Goal: Task Accomplishment & Management: Manage account settings

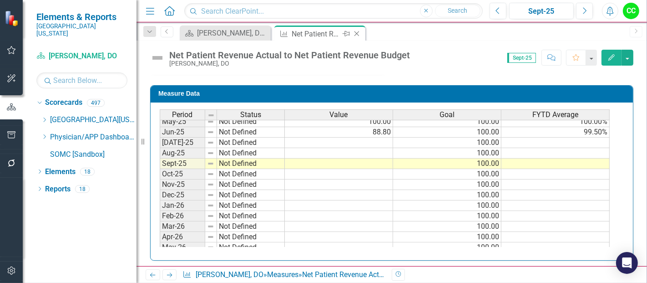
click at [358, 32] on icon at bounding box center [356, 33] width 5 height 5
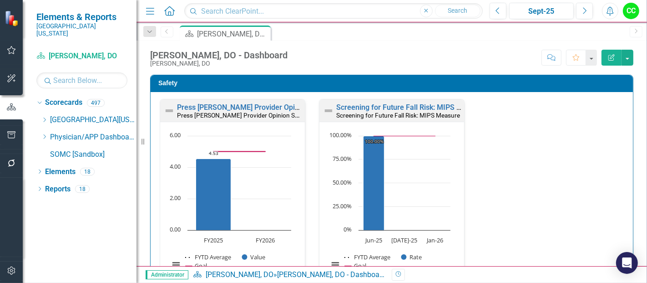
click at [44, 134] on icon "Dropdown" at bounding box center [44, 136] width 7 height 5
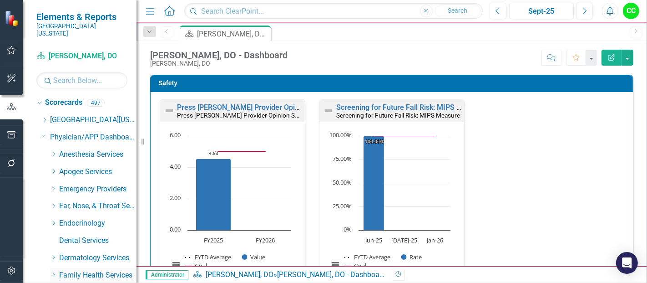
scroll to position [38, 0]
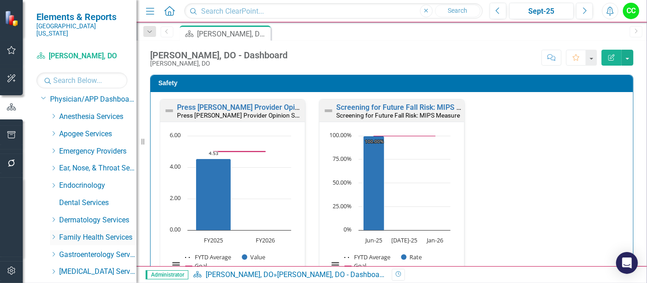
click at [53, 234] on icon "Dropdown" at bounding box center [53, 236] width 7 height 5
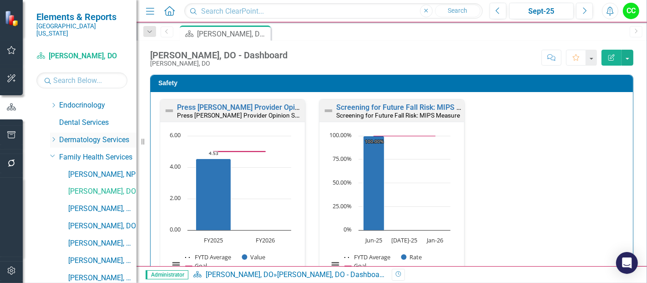
scroll to position [124, 0]
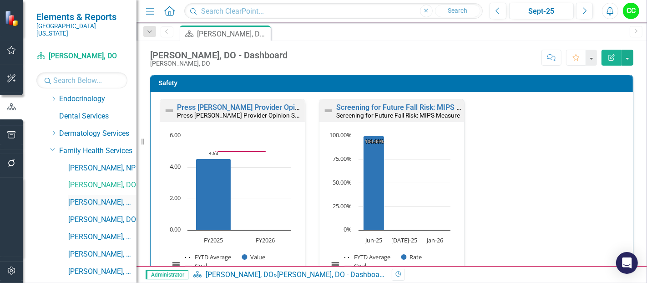
click at [86, 197] on link "[PERSON_NAME], MD" at bounding box center [102, 202] width 68 height 10
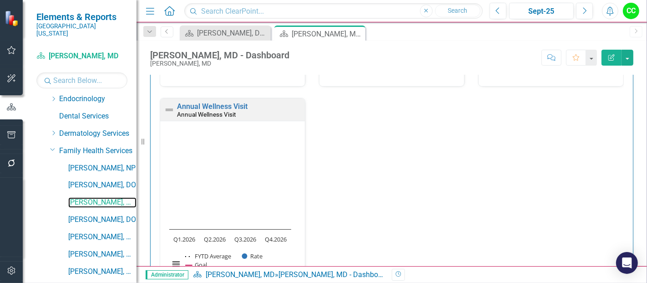
scroll to position [456, 0]
click at [217, 105] on link "Annual Wellness Visit" at bounding box center [212, 107] width 71 height 9
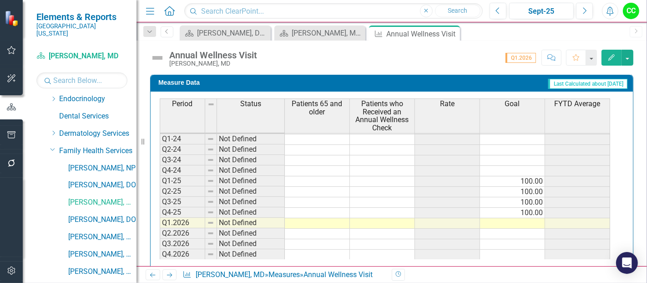
scroll to position [418, 0]
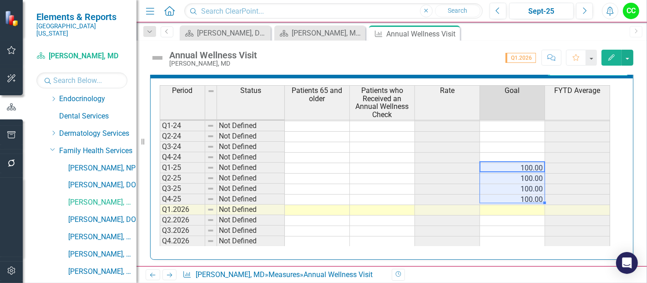
drag, startPoint x: 520, startPoint y: 166, endPoint x: 521, endPoint y: 197, distance: 30.5
click at [521, 197] on tbody "Q1-23 Not Defined Q2-23 Not Defined Q3-23 Not Defined Q4-23 Not Defined Q1-24 N…" at bounding box center [385, 163] width 450 height 168
click at [160, 210] on div "Period Status Patients 65 and older Patients who Received an Annual Wellness Ch…" at bounding box center [160, 145] width 0 height 202
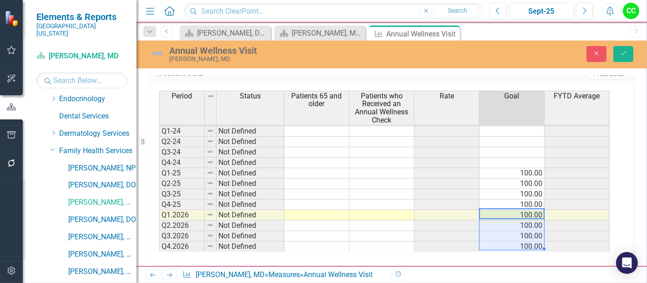
type textarea "100"
click at [626, 52] on icon "Save" at bounding box center [623, 53] width 8 height 6
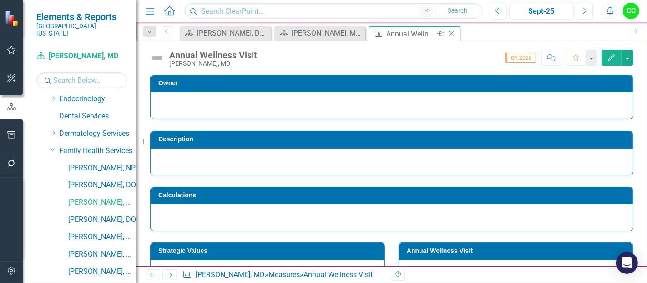
click at [451, 32] on icon "Close" at bounding box center [451, 33] width 9 height 7
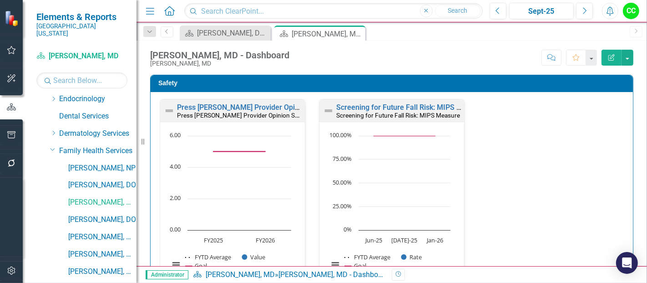
scroll to position [742, 0]
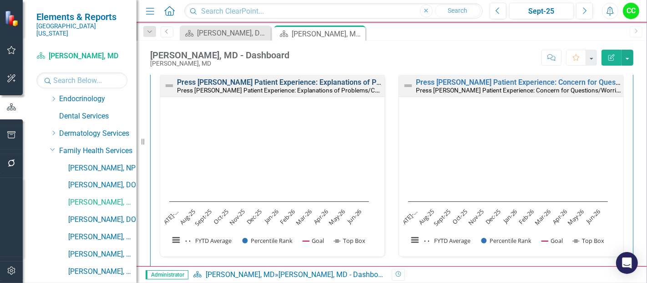
click at [335, 79] on link "Press [PERSON_NAME] Patient Experience: Explanations of Problems/Condition" at bounding box center [307, 82] width 260 height 9
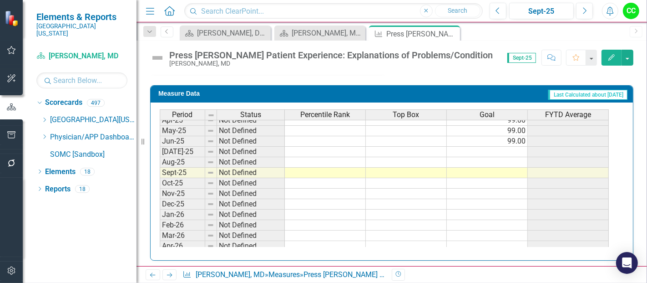
scroll to position [362, 0]
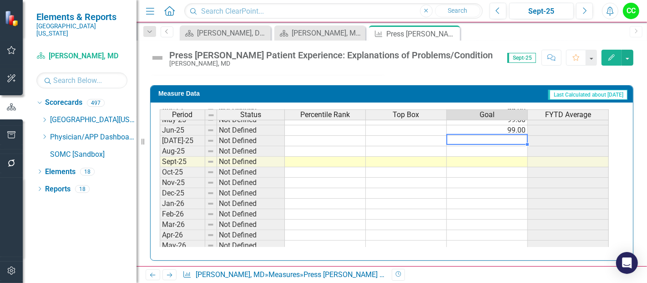
click at [515, 138] on td at bounding box center [487, 141] width 81 height 10
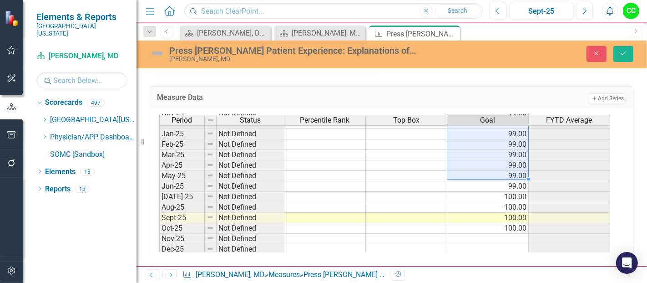
scroll to position [334, 0]
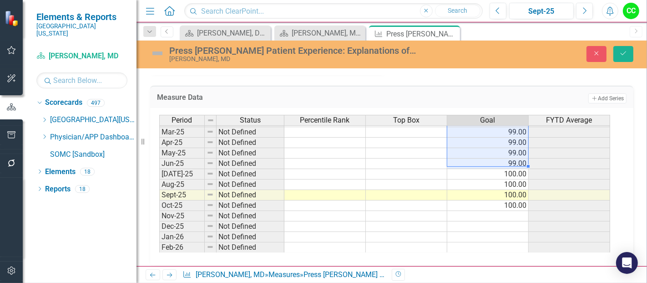
drag, startPoint x: 517, startPoint y: 131, endPoint x: 512, endPoint y: 155, distance: 24.7
click at [512, 155] on tbody "Sep-23 Not Defined 99.00 Oct-23 Not Defined 99.00 Nov-23 Not Defined 99.00 Dec-…" at bounding box center [384, 100] width 451 height 325
click at [510, 169] on td "100.00" at bounding box center [487, 174] width 81 height 10
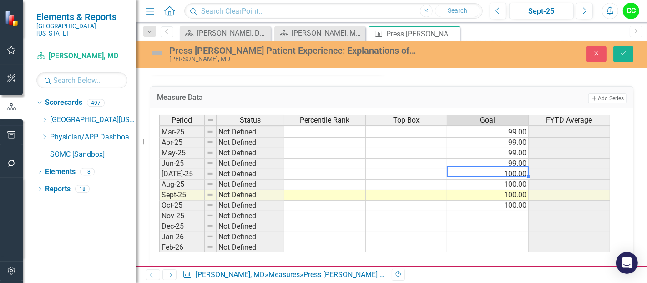
type textarea "99"
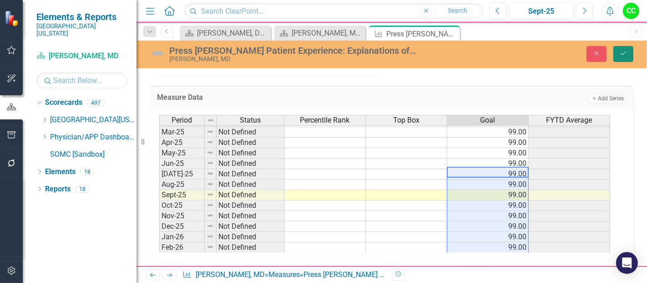
click at [618, 53] on button "Save" at bounding box center [623, 54] width 20 height 16
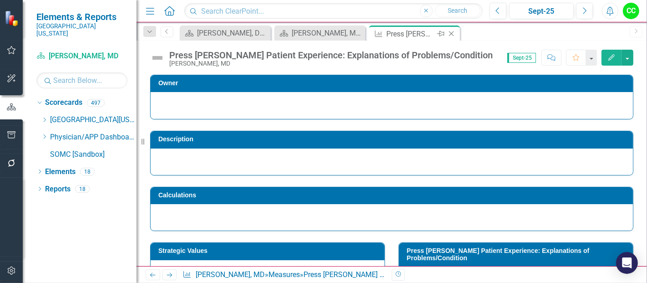
click at [450, 34] on icon at bounding box center [451, 33] width 5 height 5
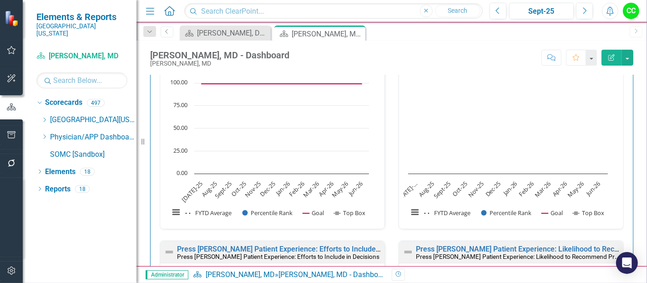
scroll to position [707, 0]
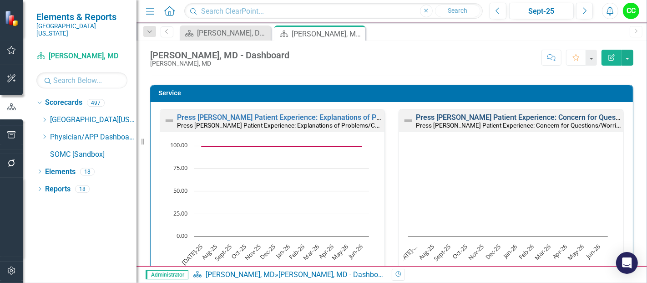
click at [499, 114] on link "Press [PERSON_NAME] Patient Experience: Concern for Questions/Worries" at bounding box center [538, 117] width 244 height 9
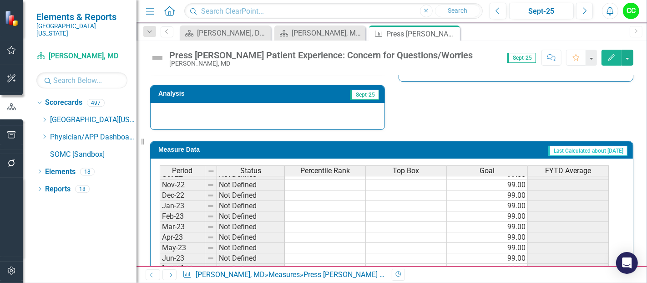
scroll to position [43, 0]
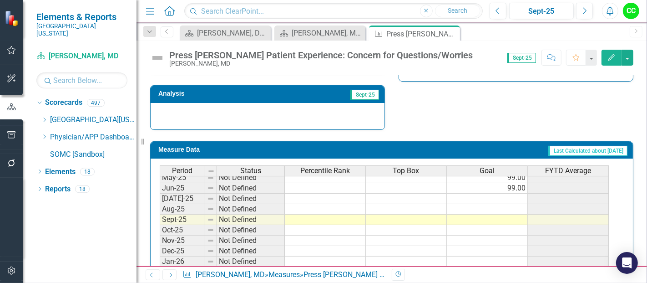
click at [491, 191] on tbody "Apr-24 Not Defined 99.00 May-24 Not Defined 99.00 Jun-24 Not Defined 99.00 Jul-…" at bounding box center [384, 177] width 449 height 283
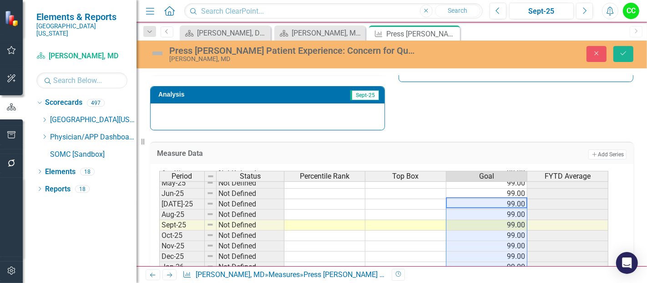
type textarea "99"
click at [619, 54] on icon "Save" at bounding box center [623, 53] width 8 height 6
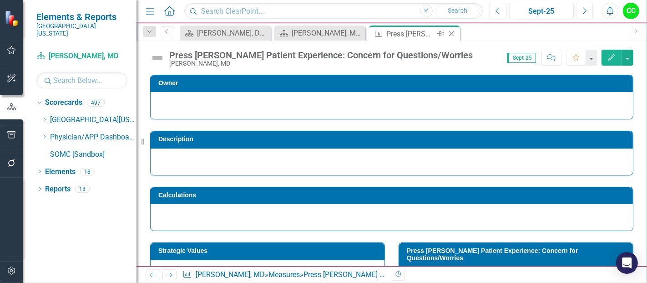
click at [451, 30] on icon "Close" at bounding box center [451, 33] width 9 height 7
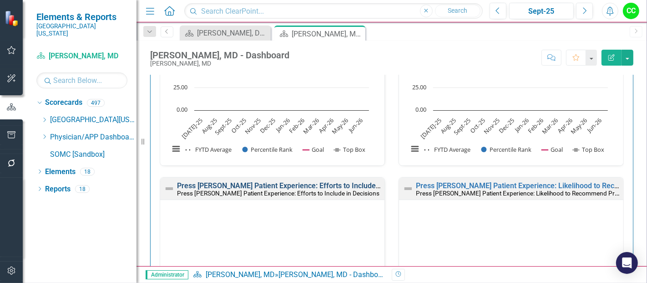
click at [311, 181] on link "Press [PERSON_NAME] Patient Experience: Efforts to Include in Decisions" at bounding box center [297, 185] width 240 height 9
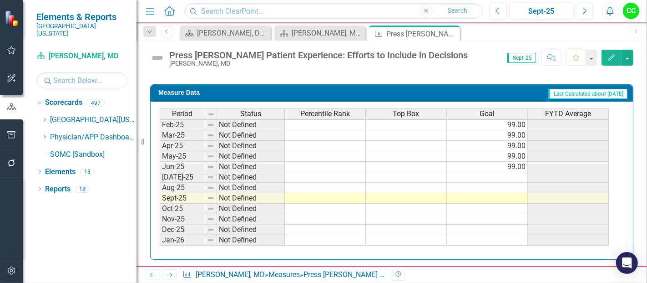
click at [496, 174] on tbody "Apr-24 Not Defined 99.00 May-24 Not Defined 99.00 Jun-24 Not Defined 99.00 Jul-…" at bounding box center [384, 156] width 449 height 283
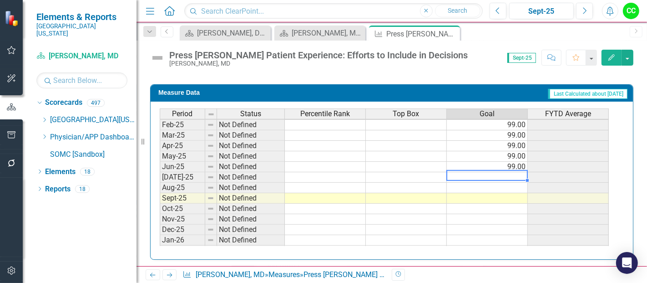
type textarea "99"
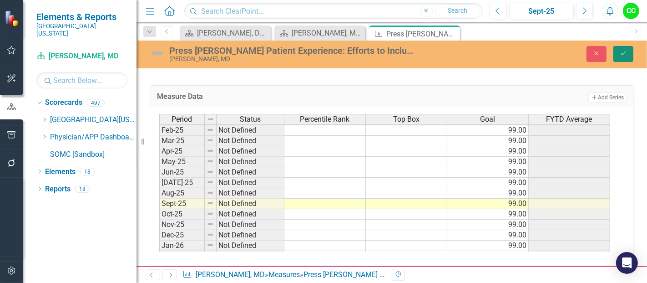
click at [628, 48] on button "Save" at bounding box center [623, 54] width 20 height 16
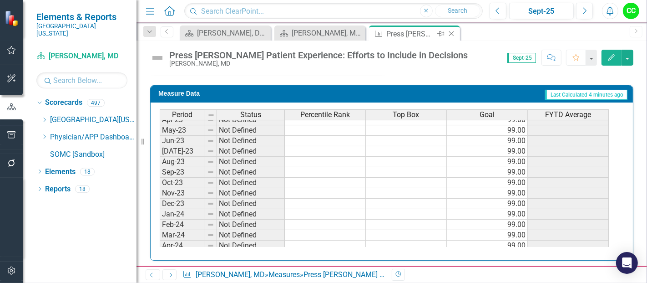
click at [449, 32] on icon "Close" at bounding box center [451, 33] width 9 height 7
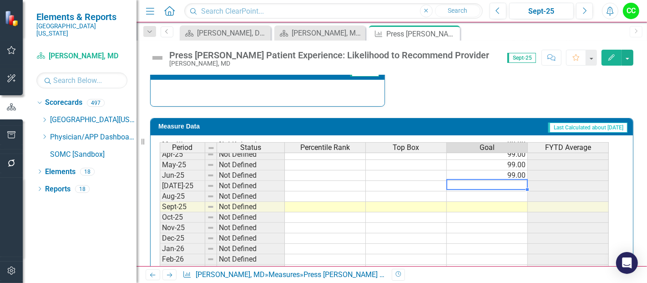
click at [508, 183] on tbody "Apr-24 Not Defined 99.00 May-24 Not Defined 99.00 Jun-24 Not Defined 99.00 Jul-…" at bounding box center [384, 164] width 449 height 283
type textarea "99"
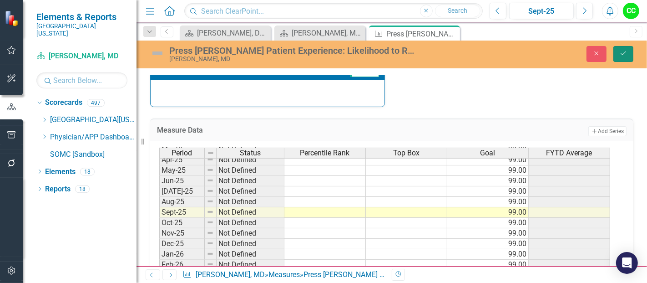
click at [628, 53] on button "Save" at bounding box center [623, 54] width 20 height 16
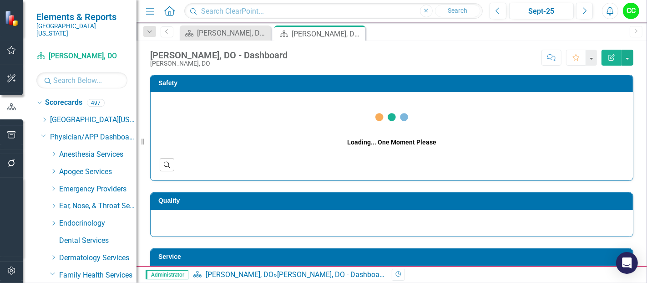
scroll to position [137, 0]
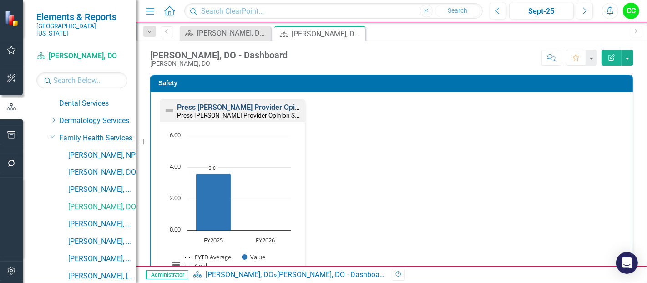
click at [249, 103] on link "Press [PERSON_NAME] Provider Opinion Survey: Safety Survey Results" at bounding box center [293, 107] width 232 height 9
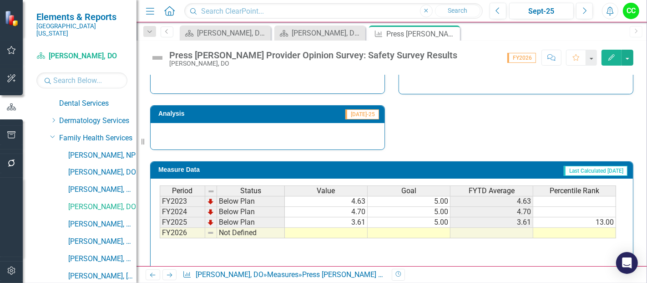
scroll to position [670, 0]
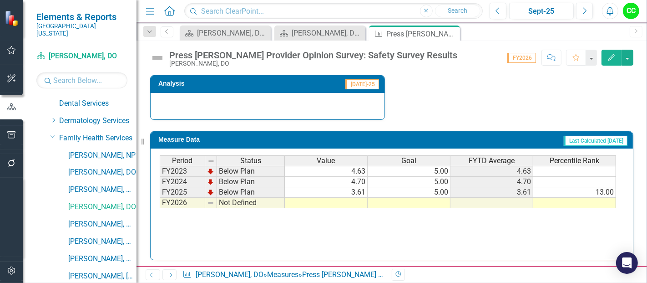
click at [414, 199] on td at bounding box center [409, 202] width 83 height 10
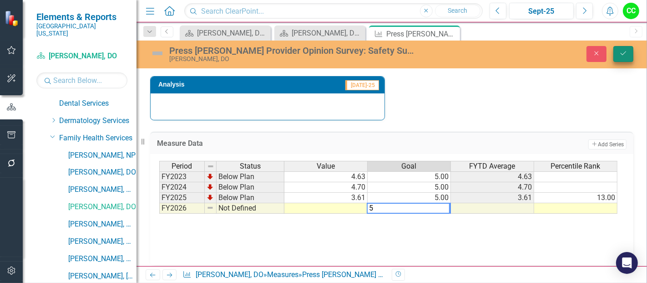
type textarea "5"
click at [618, 55] on button "Save" at bounding box center [623, 54] width 20 height 16
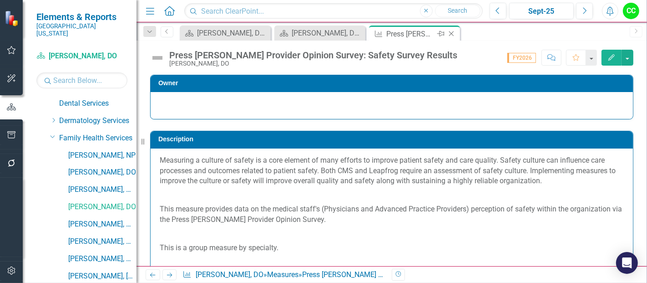
click at [452, 31] on icon "Close" at bounding box center [451, 33] width 9 height 7
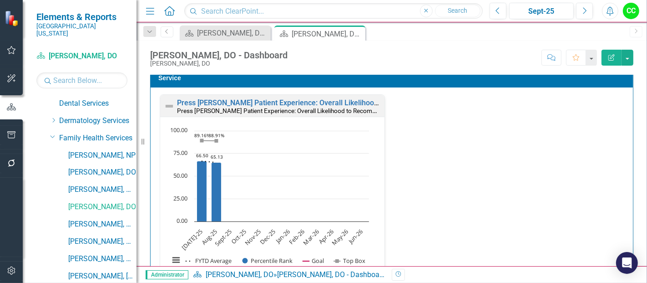
scroll to position [323, 0]
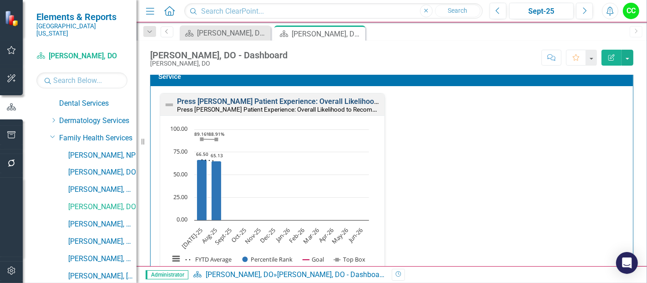
click at [348, 98] on link "Press Ganey Patient Experience: Overall Likelihood to Recommend" at bounding box center [303, 101] width 252 height 9
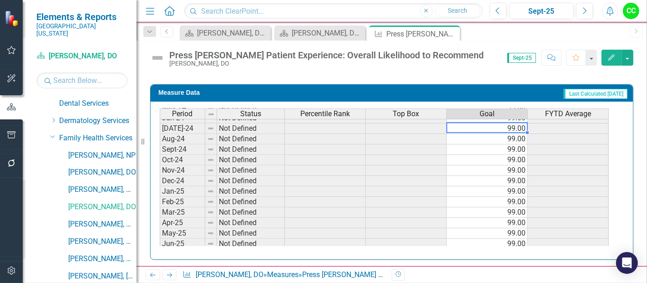
scroll to position [313, 0]
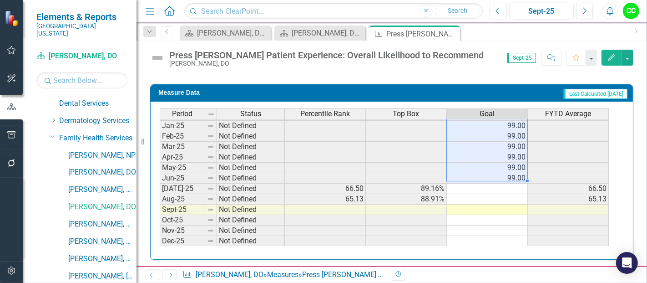
drag, startPoint x: 500, startPoint y: 128, endPoint x: 510, endPoint y: 172, distance: 45.1
click at [510, 172] on tbody "Sep-23 Not Defined 99.00 Oct-23 Not Defined 99.00 Nov-23 Not Defined 99.00 Dec-…" at bounding box center [384, 115] width 449 height 325
click at [507, 183] on td at bounding box center [487, 188] width 81 height 10
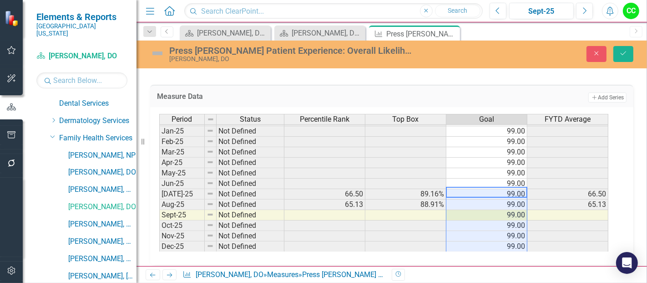
type textarea "99"
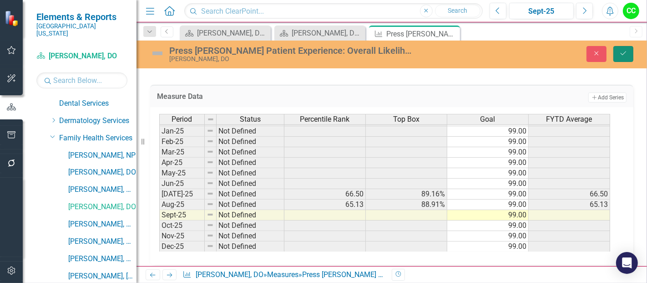
click at [621, 56] on button "Save" at bounding box center [623, 54] width 20 height 16
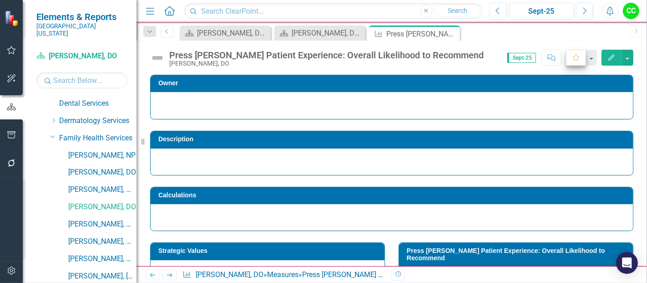
scroll to position [0, 0]
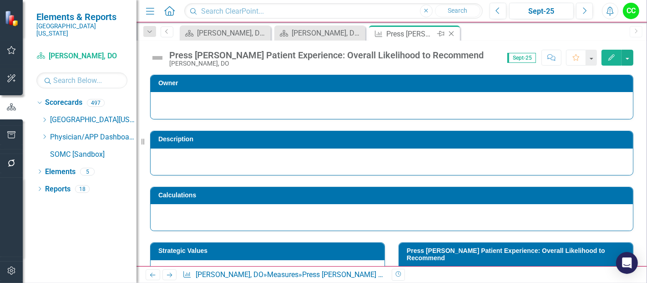
click at [451, 31] on icon "Close" at bounding box center [451, 33] width 9 height 7
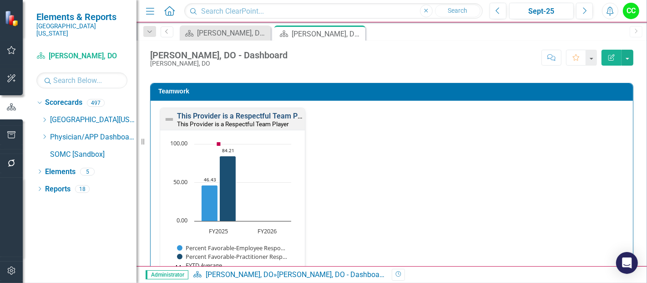
scroll to position [571, 0]
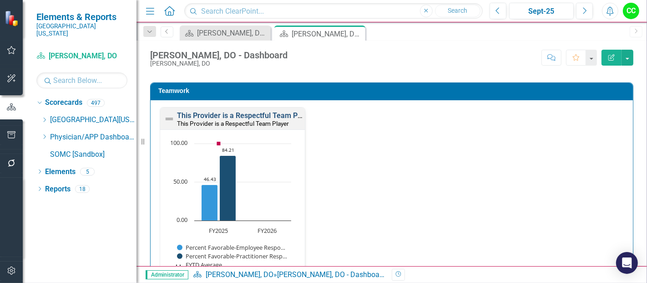
click at [277, 112] on link "This Provider is a Respectful Team Player" at bounding box center [245, 115] width 137 height 9
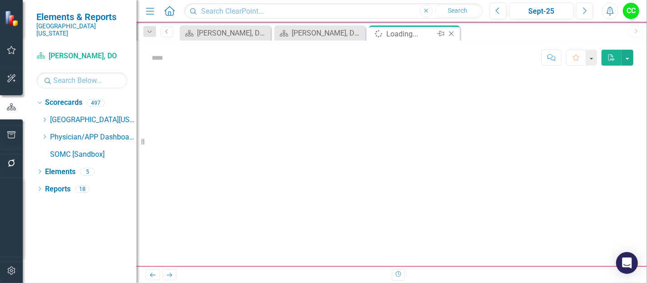
click at [449, 34] on icon at bounding box center [451, 33] width 5 height 5
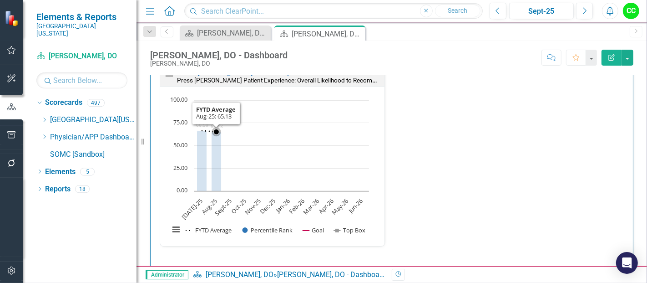
scroll to position [322, 0]
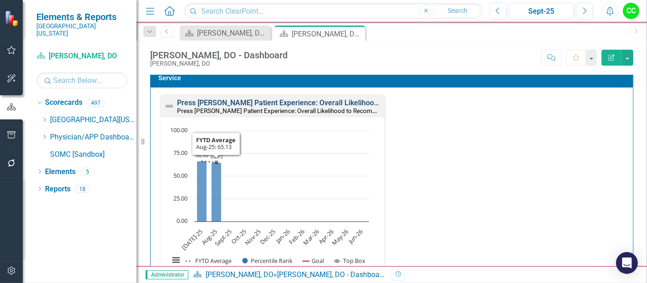
click at [330, 100] on link "Press Ganey Patient Experience: Overall Likelihood to Recommend" at bounding box center [303, 102] width 252 height 9
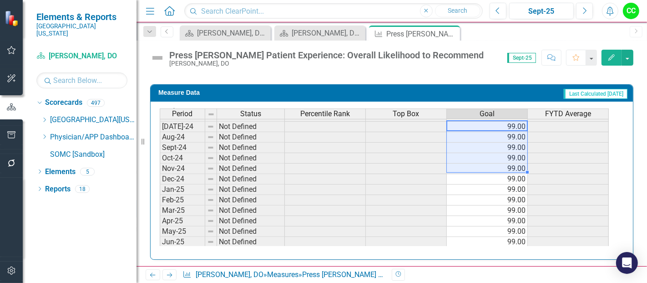
scroll to position [292, 0]
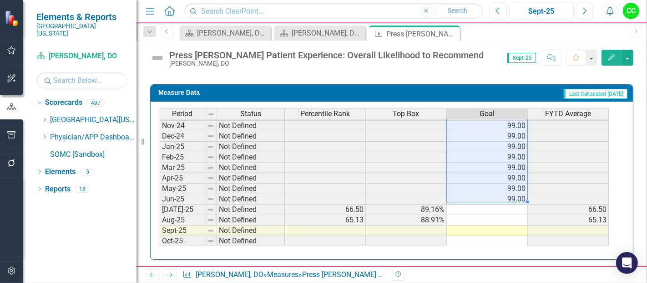
drag, startPoint x: 514, startPoint y: 125, endPoint x: 503, endPoint y: 197, distance: 72.3
click at [503, 197] on tbody "Sep-23 Not Defined 99.00 Oct-23 Not Defined 99.00 Nov-23 Not Defined 99.00 Dec-…" at bounding box center [384, 136] width 449 height 325
click at [499, 204] on td at bounding box center [487, 209] width 81 height 10
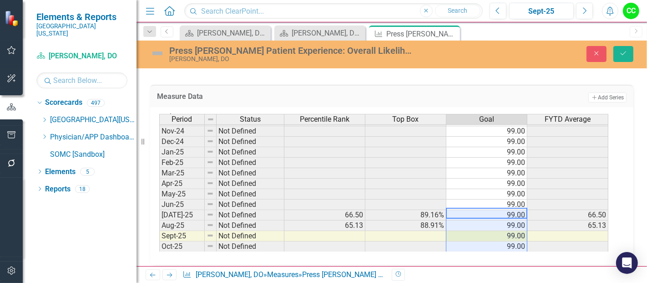
type textarea "99"
click at [628, 48] on button "Save" at bounding box center [623, 54] width 20 height 16
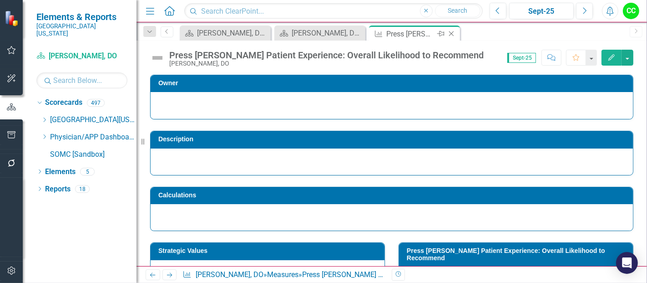
click at [453, 31] on icon at bounding box center [451, 33] width 5 height 5
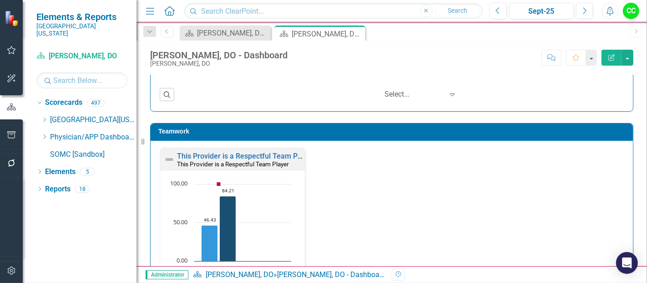
scroll to position [595, 0]
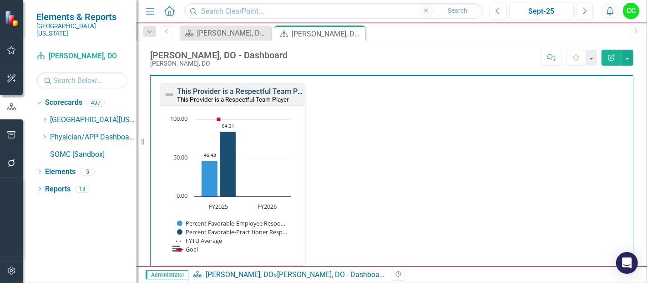
click at [269, 87] on link "This Provider is a Respectful Team Player" at bounding box center [245, 91] width 137 height 9
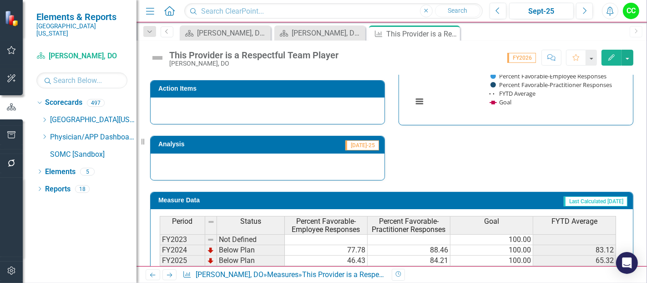
scroll to position [348, 0]
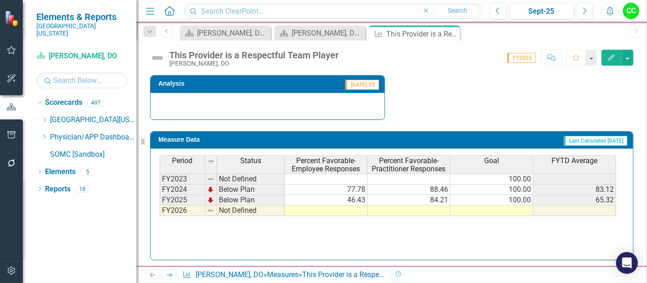
click at [520, 206] on td at bounding box center [491, 210] width 83 height 10
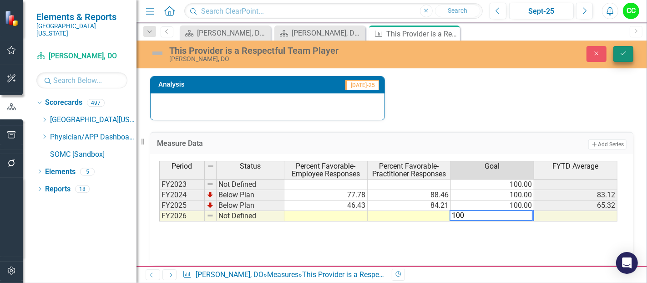
type textarea "100"
click at [618, 58] on button "Save" at bounding box center [623, 54] width 20 height 16
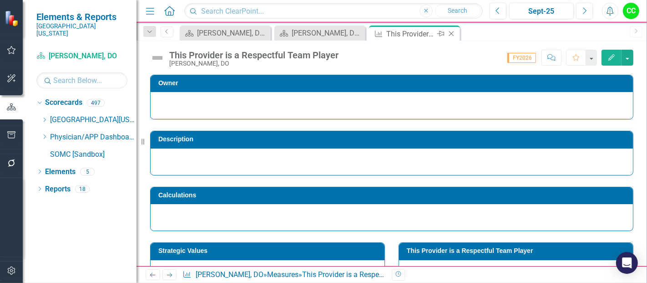
click at [452, 33] on icon "Close" at bounding box center [451, 33] width 9 height 7
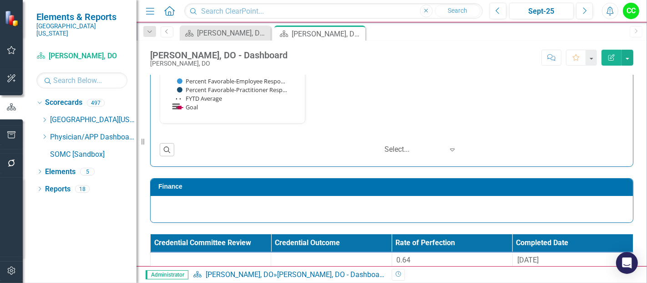
scroll to position [767, 0]
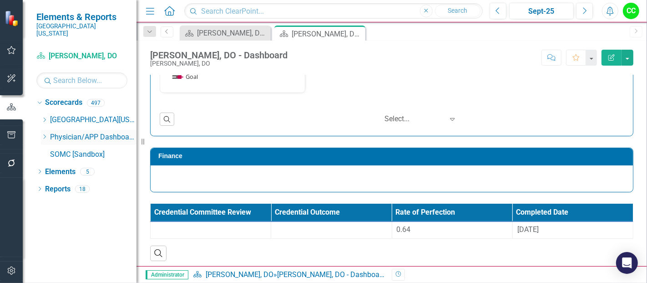
click at [44, 134] on icon "Dropdown" at bounding box center [44, 136] width 7 height 5
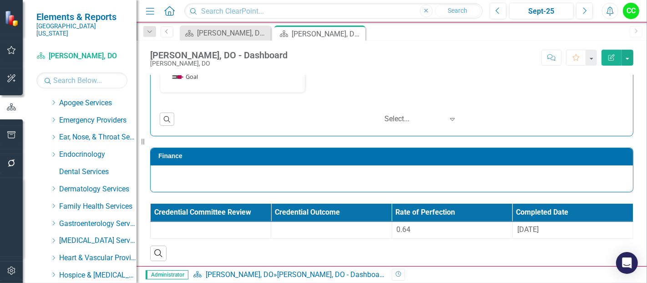
scroll to position [92, 0]
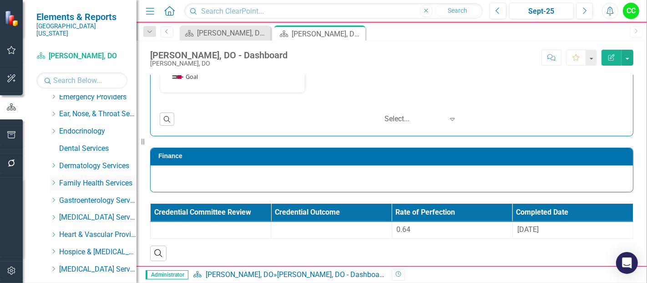
click at [52, 180] on icon "Dropdown" at bounding box center [53, 182] width 7 height 5
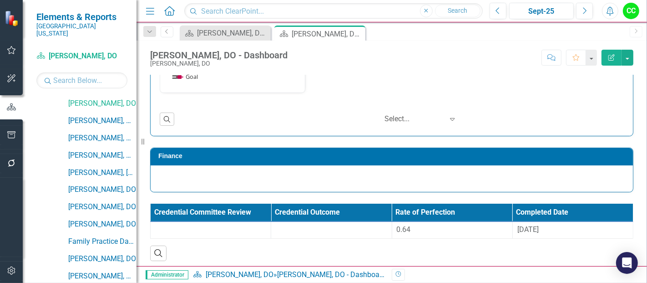
scroll to position [247, 0]
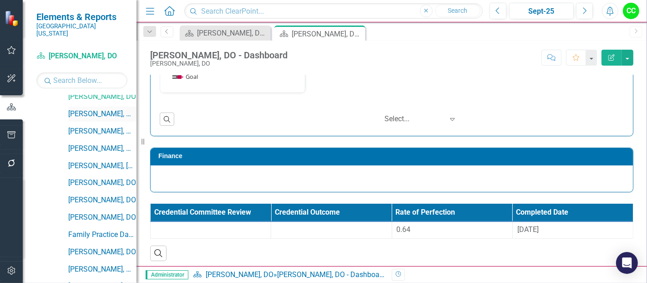
click at [111, 109] on link "[PERSON_NAME], MD" at bounding box center [102, 114] width 68 height 10
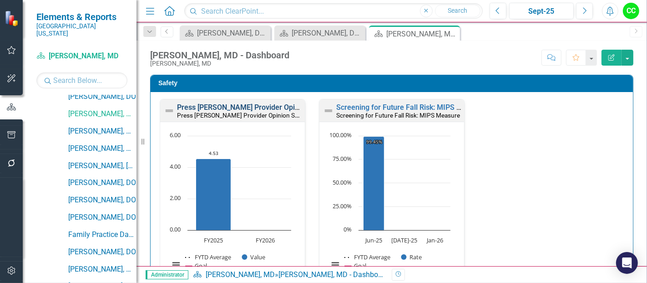
click at [277, 105] on link "Press [PERSON_NAME] Provider Opinion Survey: Safety Survey Results" at bounding box center [293, 107] width 232 height 9
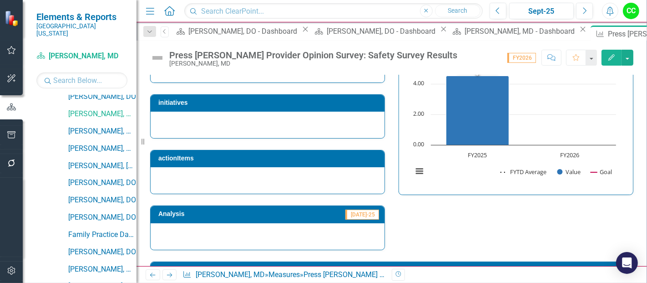
scroll to position [660, 0]
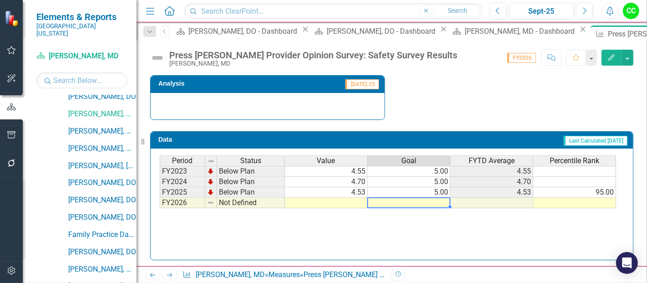
click at [435, 198] on td at bounding box center [409, 202] width 83 height 10
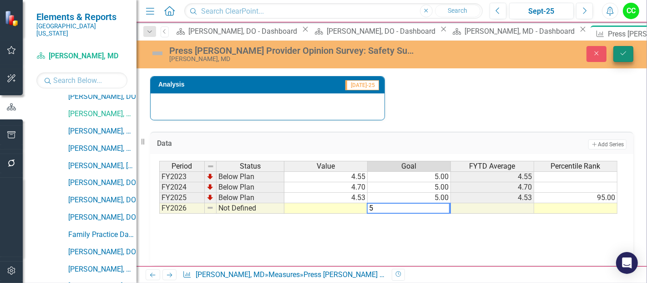
type textarea "5"
click at [621, 49] on button "Save" at bounding box center [623, 54] width 20 height 16
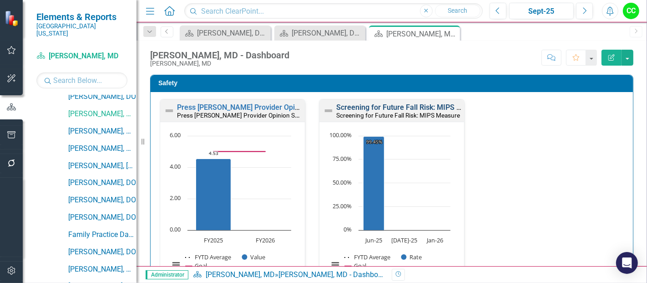
click at [373, 106] on link "Screening for Future Fall Risk: MIPS Measure" at bounding box center [410, 107] width 149 height 9
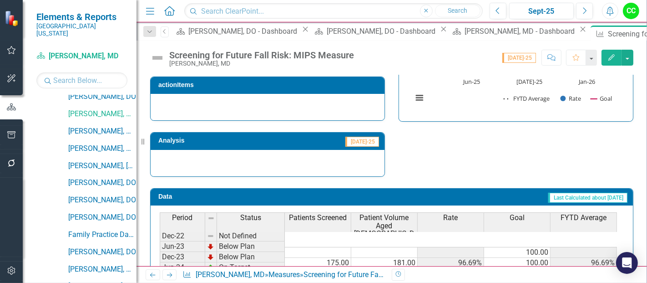
scroll to position [360, 0]
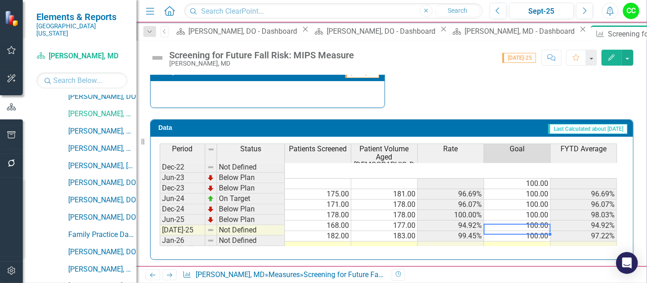
click at [536, 241] on td at bounding box center [517, 246] width 66 height 10
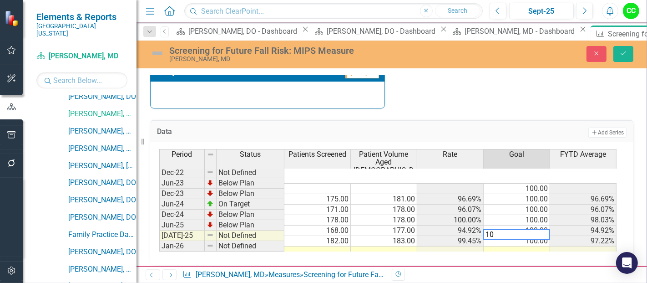
type textarea "100"
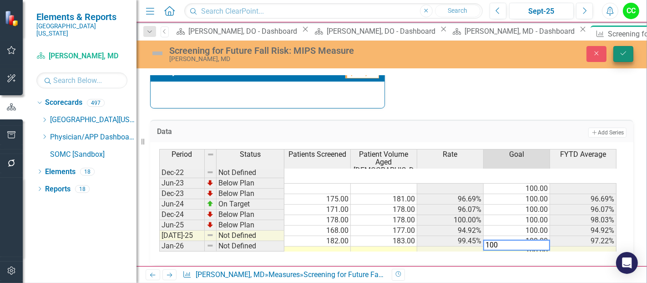
type textarea "100"
click at [623, 55] on icon "Save" at bounding box center [623, 53] width 8 height 6
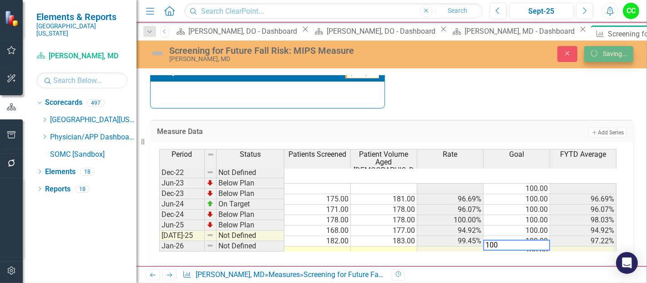
scroll to position [0, 0]
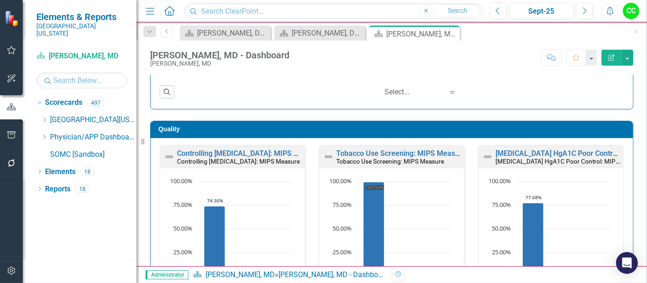
scroll to position [219, 0]
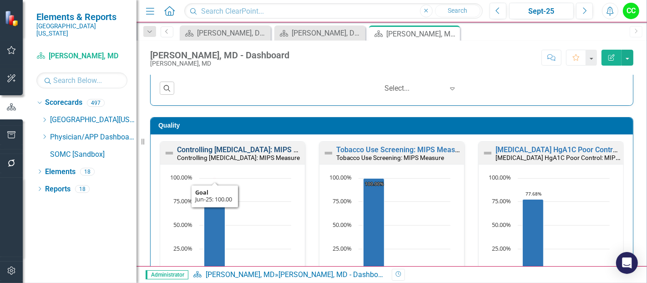
click at [258, 148] on link "Controlling [MEDICAL_DATA]: MIPS Measure" at bounding box center [250, 149] width 146 height 9
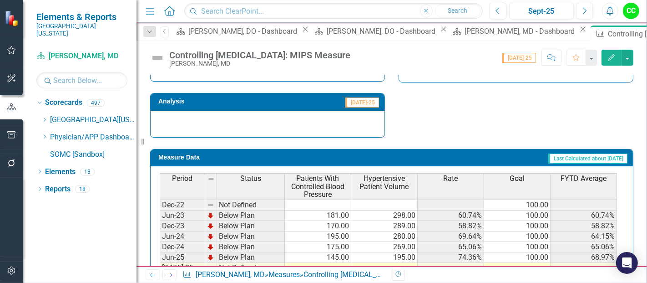
scroll to position [368, 0]
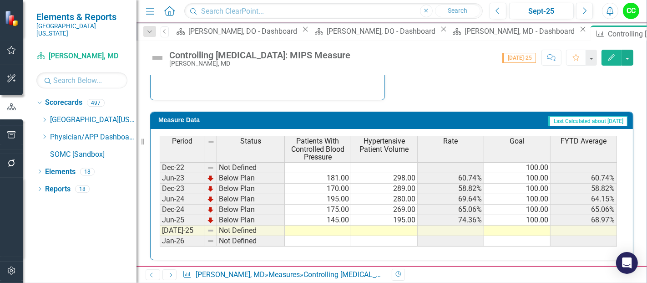
click at [530, 226] on td at bounding box center [517, 230] width 66 height 10
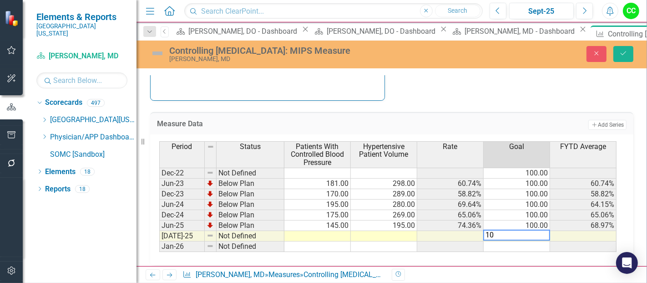
type textarea "100"
click at [620, 58] on button "Save" at bounding box center [623, 54] width 20 height 16
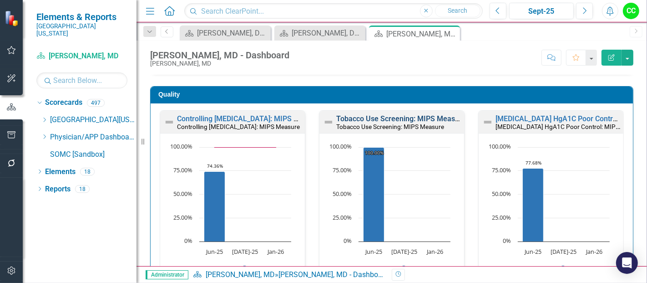
scroll to position [236, 0]
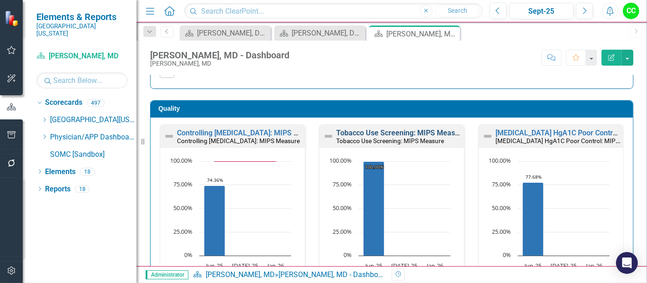
click at [410, 132] on link "Tobacco Use Screening: MIPS Measure" at bounding box center [401, 132] width 130 height 9
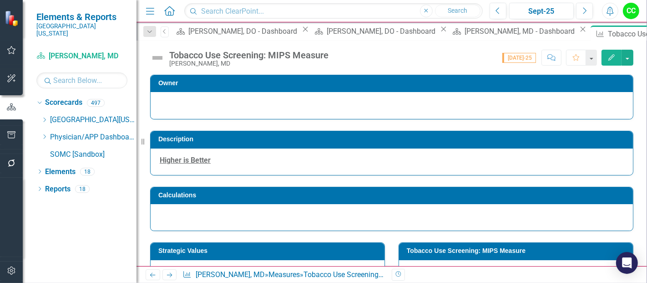
scroll to position [368, 0]
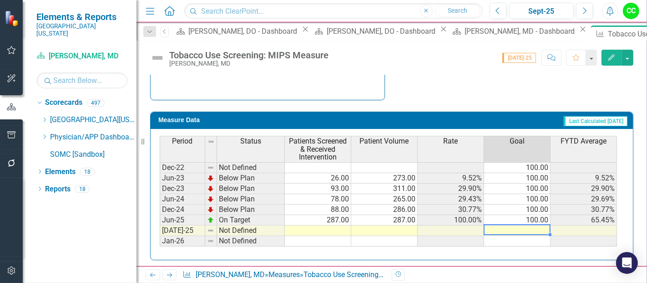
click at [526, 228] on td at bounding box center [517, 230] width 66 height 10
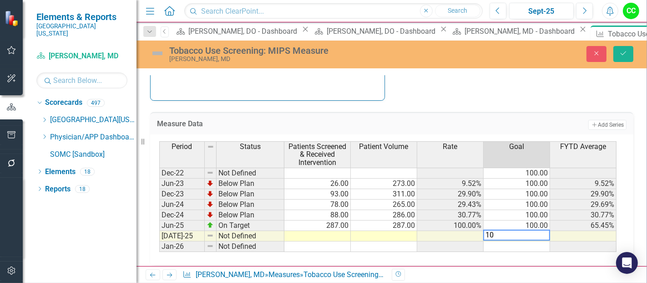
type textarea "100"
click at [625, 52] on icon "Save" at bounding box center [623, 53] width 8 height 6
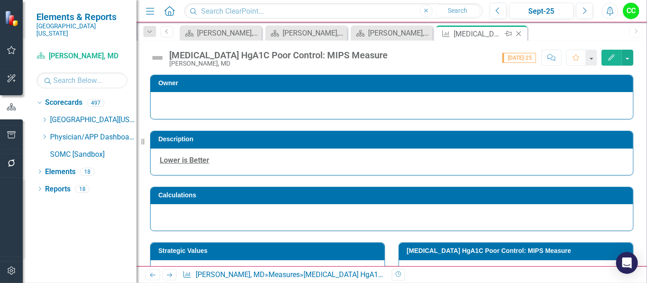
click at [519, 33] on icon at bounding box center [518, 33] width 5 height 5
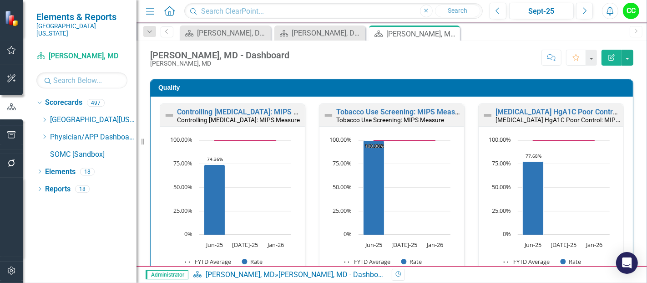
scroll to position [342, 0]
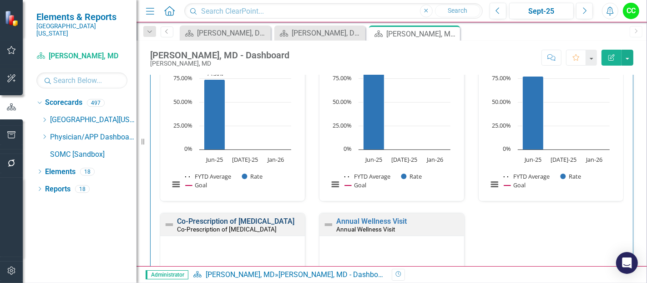
click at [262, 219] on link "Co-Prescription of [MEDICAL_DATA]" at bounding box center [235, 221] width 117 height 9
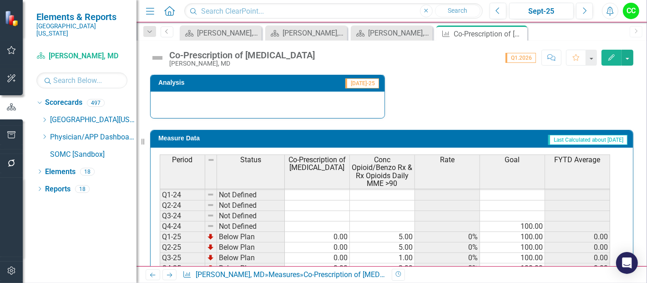
scroll to position [453, 0]
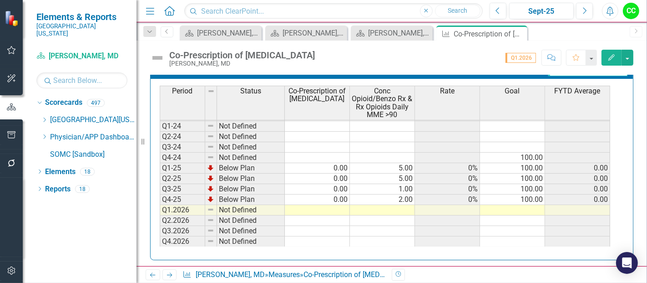
click at [505, 208] on td at bounding box center [512, 210] width 65 height 10
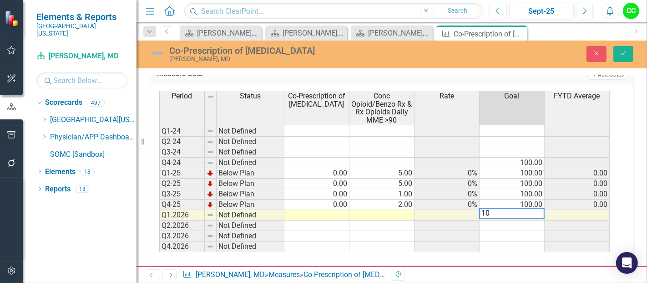
type textarea "100"
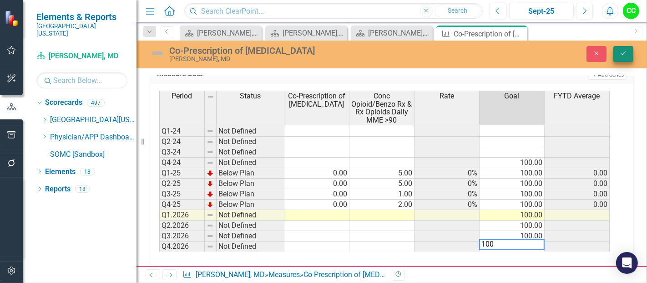
type textarea "100"
click at [619, 57] on button "Save" at bounding box center [623, 54] width 20 height 16
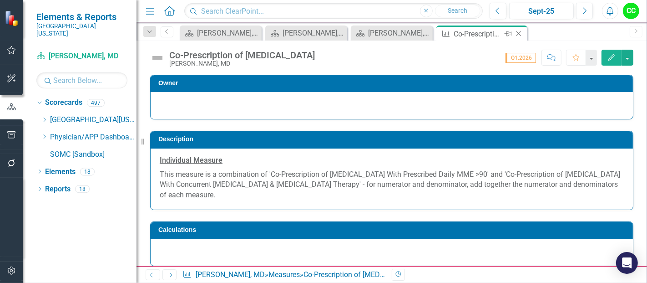
click at [519, 32] on icon "Close" at bounding box center [518, 33] width 9 height 7
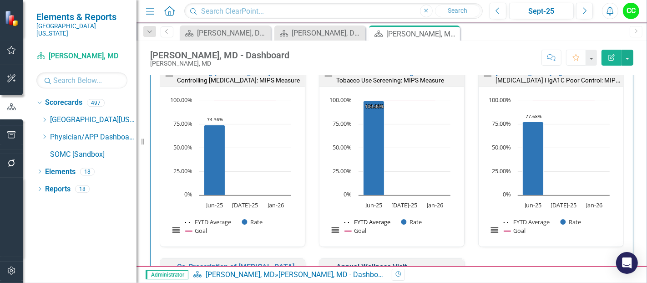
scroll to position [441, 0]
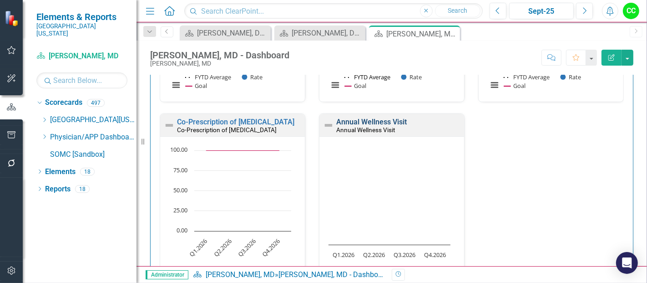
click at [370, 123] on link "Annual Wellness Visit" at bounding box center [371, 121] width 71 height 9
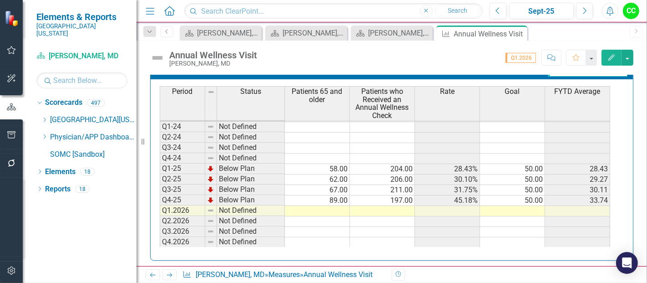
scroll to position [418, 0]
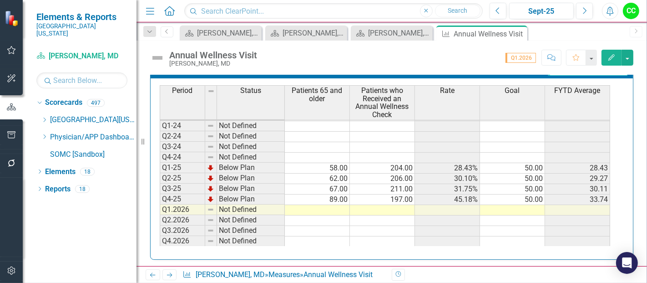
click at [528, 205] on td at bounding box center [512, 210] width 65 height 10
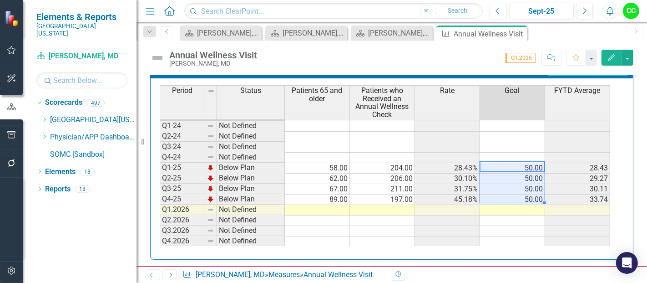
drag, startPoint x: 525, startPoint y: 164, endPoint x: 524, endPoint y: 194, distance: 30.0
click at [524, 194] on tbody "Q1-23 Not Defined Q2-23 Not Defined Q3-23 Not Defined Q4-23 Not Defined Q1-24 N…" at bounding box center [385, 163] width 450 height 168
click at [535, 207] on td at bounding box center [512, 210] width 65 height 10
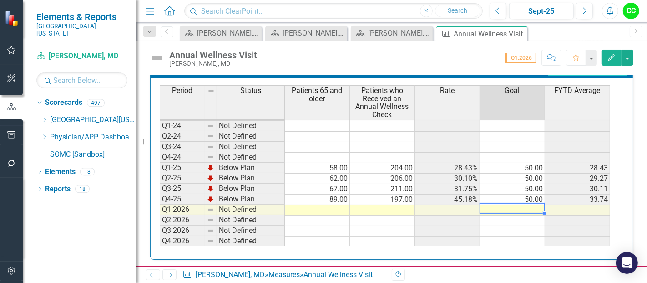
type textarea "50"
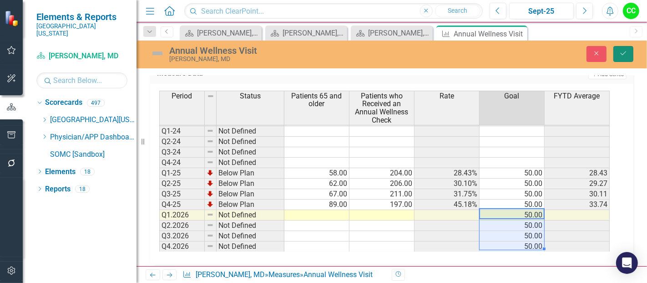
click at [622, 52] on icon "Save" at bounding box center [623, 53] width 8 height 6
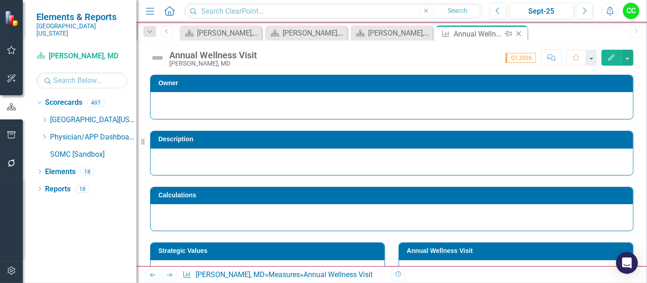
click at [517, 33] on icon "Close" at bounding box center [518, 33] width 9 height 7
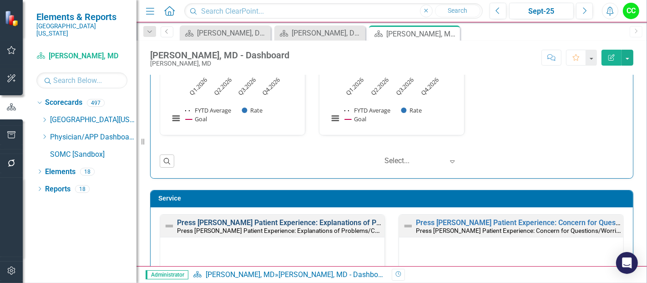
scroll to position [607, 0]
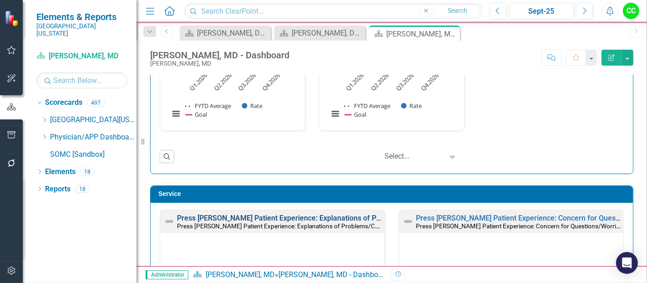
click at [346, 213] on link "Press Ganey Patient Experience: Explanations of Problems/Condition" at bounding box center [307, 217] width 260 height 9
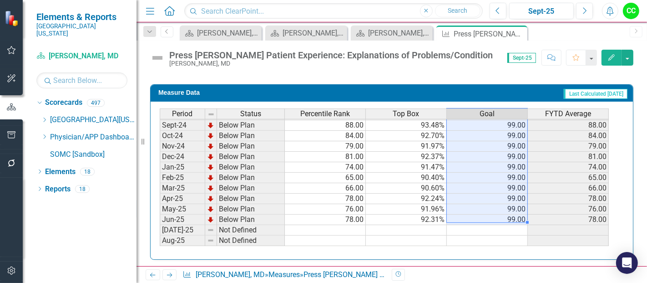
drag, startPoint x: 515, startPoint y: 129, endPoint x: 511, endPoint y: 212, distance: 82.4
click at [511, 212] on tbody "Sep-23 Below Plan 81.00 91.80% 99.00 81.00 Oct-23 Below Plan 87.00 92.80% 99.00…" at bounding box center [384, 156] width 449 height 325
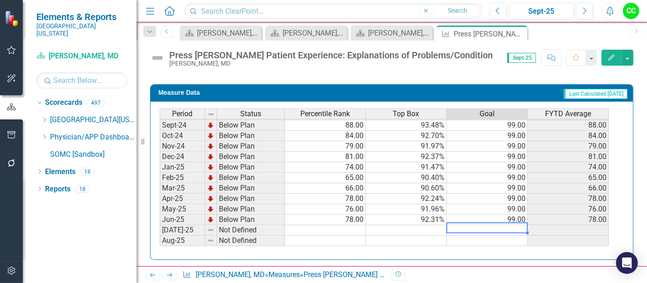
click at [510, 225] on td at bounding box center [487, 230] width 81 height 10
type textarea "99"
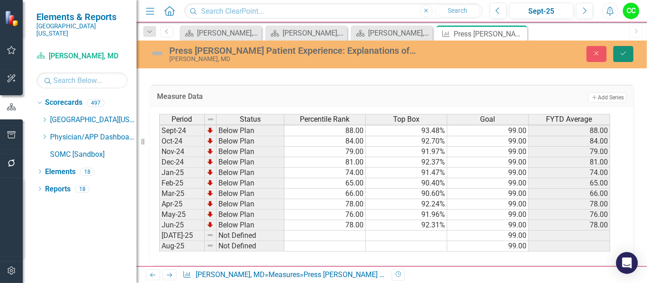
click at [626, 56] on button "Save" at bounding box center [623, 54] width 20 height 16
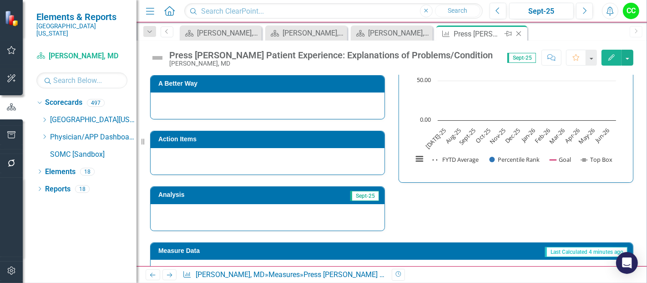
scroll to position [238, 0]
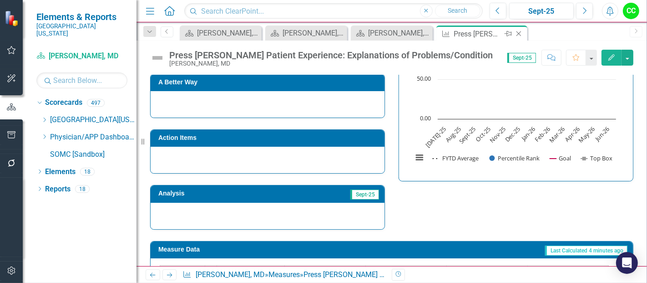
click at [518, 35] on icon "Close" at bounding box center [518, 33] width 9 height 7
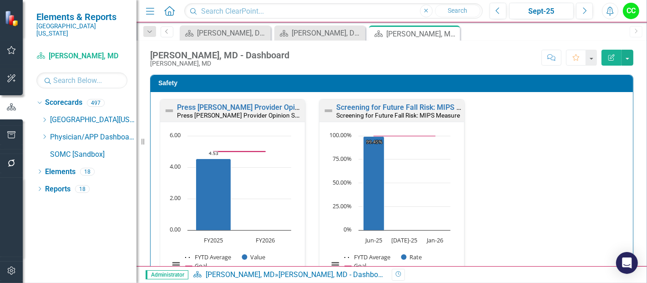
scroll to position [593, 0]
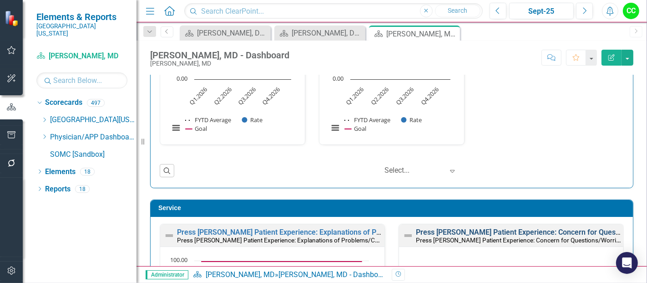
click at [530, 227] on link "Press Ganey Patient Experience: Concern for Questions/Worries" at bounding box center [538, 231] width 244 height 9
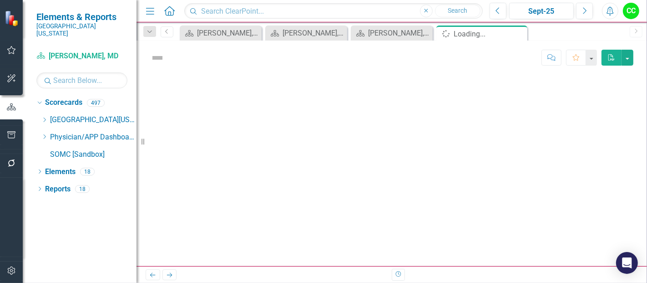
click at [502, 158] on div at bounding box center [391, 170] width 510 height 191
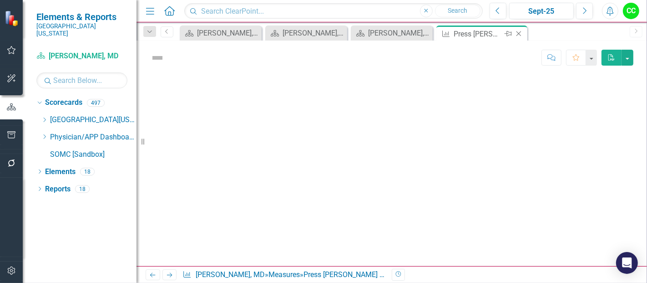
click at [522, 35] on icon "Close" at bounding box center [518, 33] width 9 height 7
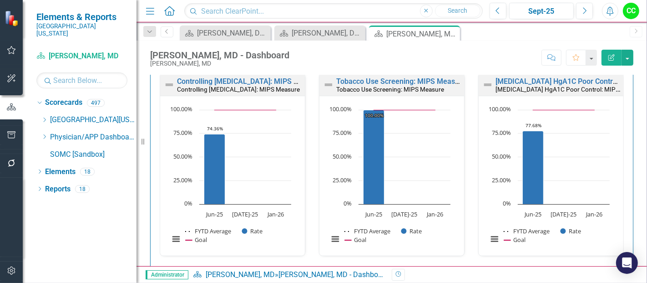
scroll to position [701, 0]
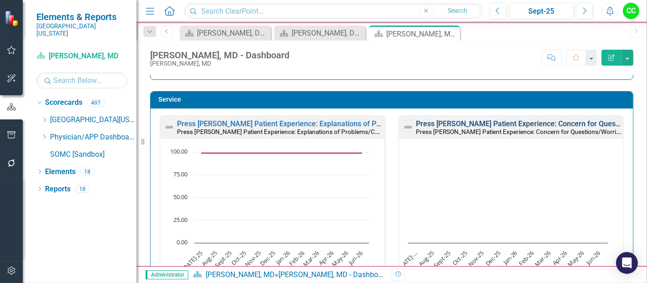
click at [539, 123] on link "Press Ganey Patient Experience: Concern for Questions/Worries" at bounding box center [538, 123] width 244 height 9
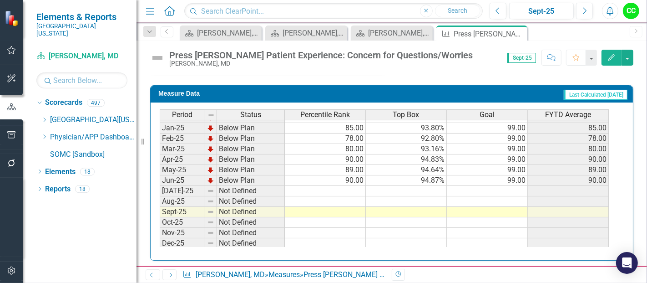
scroll to position [320, 0]
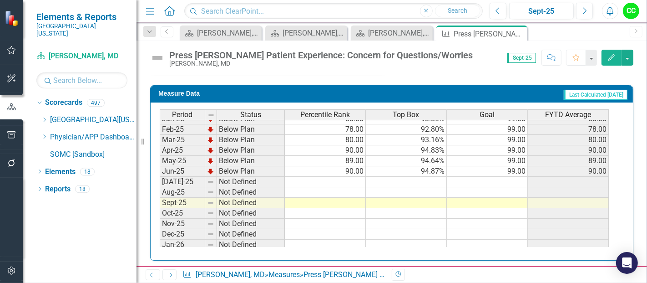
click at [508, 176] on tbody "Aug-23 Below Plan 72.00 90.98% 99.00 72.00 Sep-23 Below Plan 77.00 91.87% 99.00…" at bounding box center [384, 97] width 449 height 325
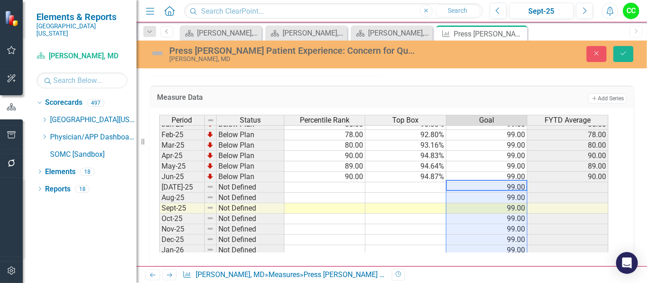
type textarea "99"
click at [622, 55] on icon "Save" at bounding box center [623, 53] width 8 height 6
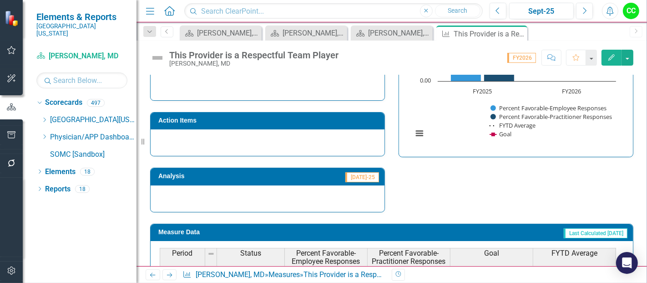
scroll to position [348, 0]
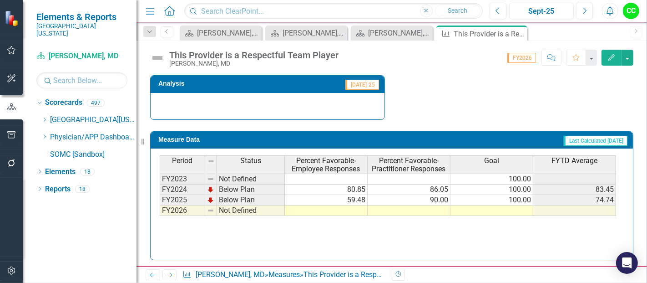
click at [486, 208] on td at bounding box center [491, 210] width 83 height 10
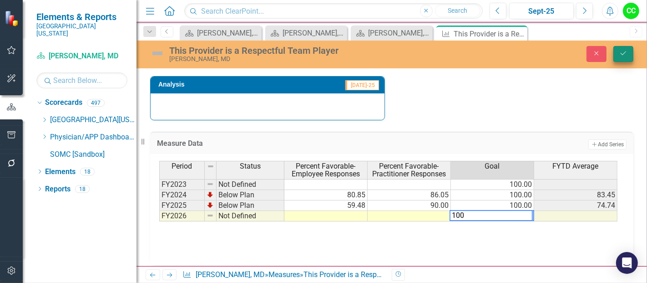
type textarea "100"
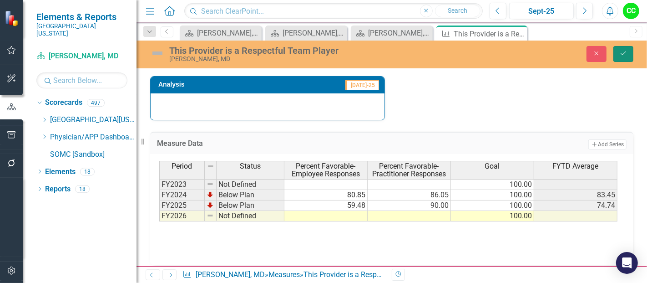
click at [621, 55] on icon "Save" at bounding box center [623, 53] width 8 height 6
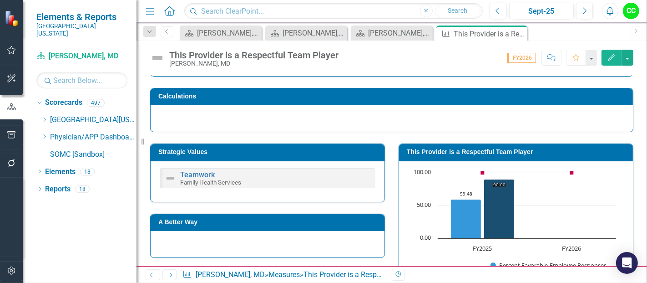
scroll to position [94, 0]
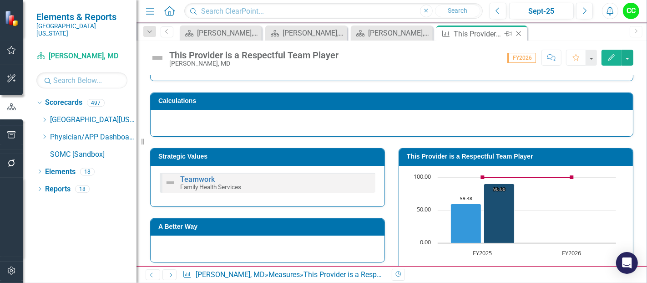
click at [518, 33] on icon at bounding box center [518, 33] width 5 height 5
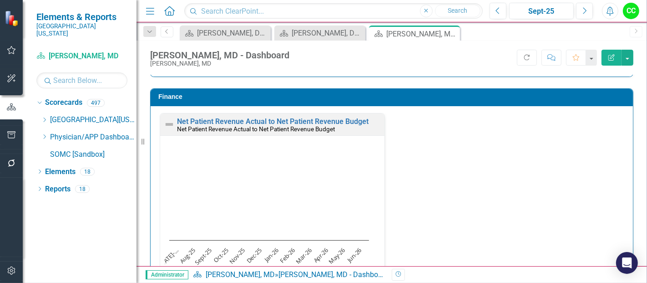
scroll to position [1423, 0]
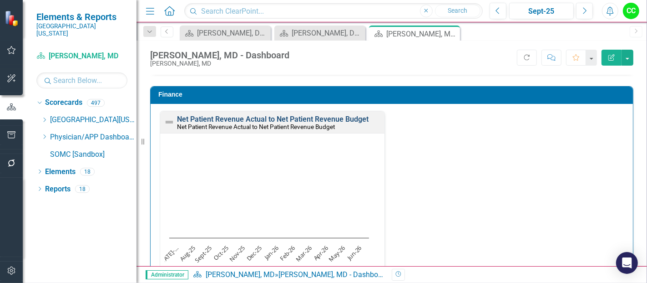
click at [355, 115] on link "Net Patient Revenue Actual to Net Patient Revenue Budget" at bounding box center [273, 119] width 192 height 9
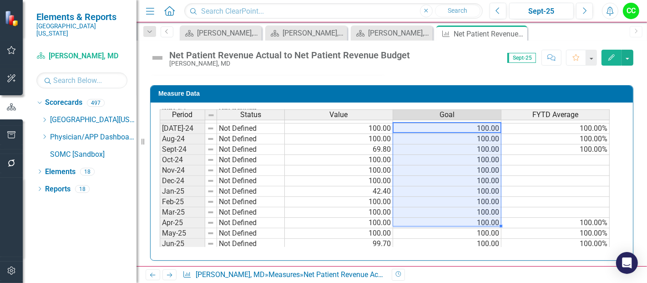
scroll to position [334, 0]
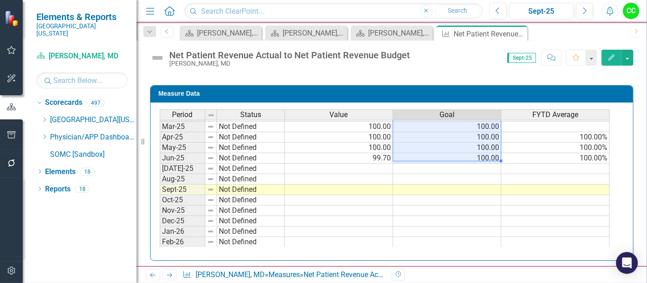
drag, startPoint x: 476, startPoint y: 126, endPoint x: 483, endPoint y: 156, distance: 31.7
click at [483, 156] on tbody "Sep-23 Not Defined Oct-23 Not Defined Nov-23 Not Defined Dec-23 Not Defined Jan…" at bounding box center [385, 95] width 450 height 325
click at [479, 167] on td at bounding box center [447, 168] width 108 height 10
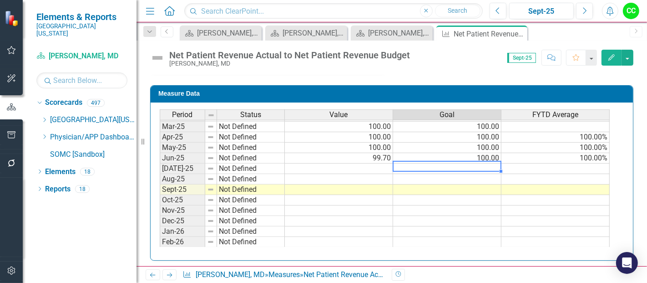
type textarea "100"
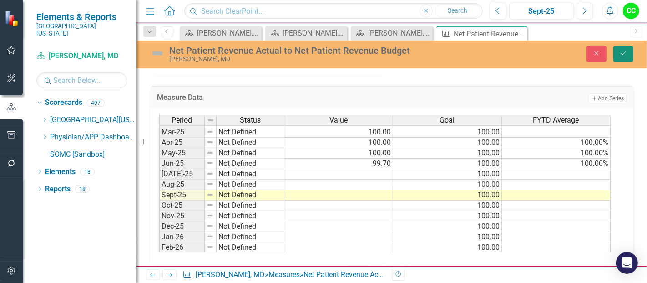
click at [622, 53] on icon "Save" at bounding box center [623, 53] width 8 height 6
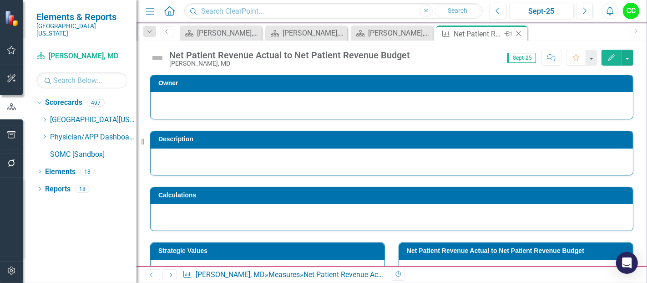
click at [520, 34] on icon "Close" at bounding box center [518, 33] width 9 height 7
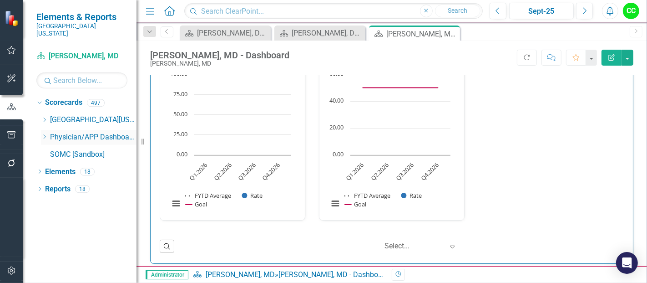
scroll to position [617, 0]
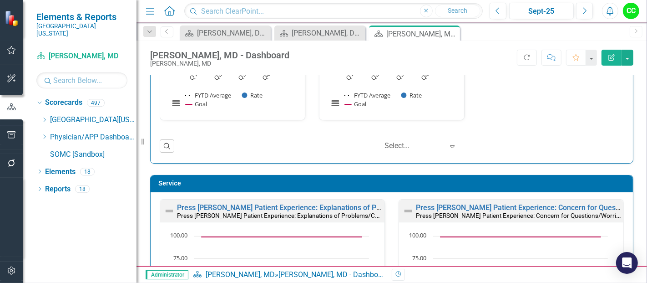
click at [41, 134] on icon "Dropdown" at bounding box center [44, 136] width 7 height 5
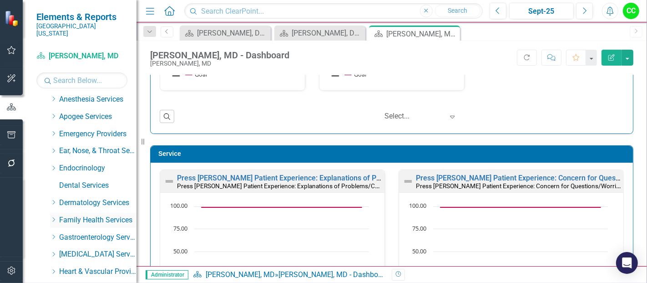
scroll to position [0, 0]
click at [55, 216] on icon "Dropdown" at bounding box center [53, 218] width 7 height 5
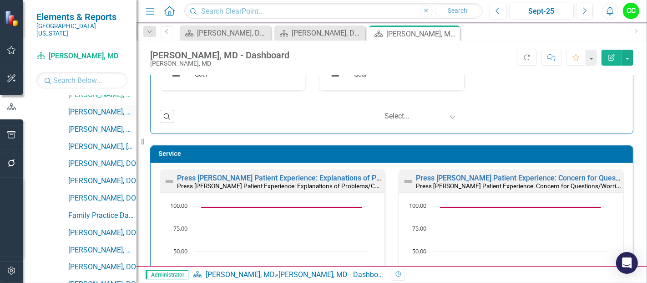
click at [116, 107] on link "[PERSON_NAME], MD" at bounding box center [102, 112] width 68 height 10
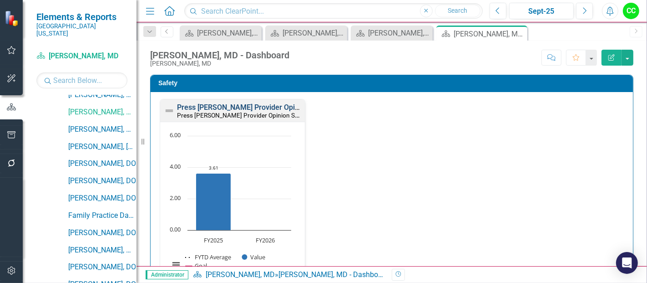
click at [242, 105] on link "Press [PERSON_NAME] Provider Opinion Survey: Safety Survey Results" at bounding box center [293, 107] width 232 height 9
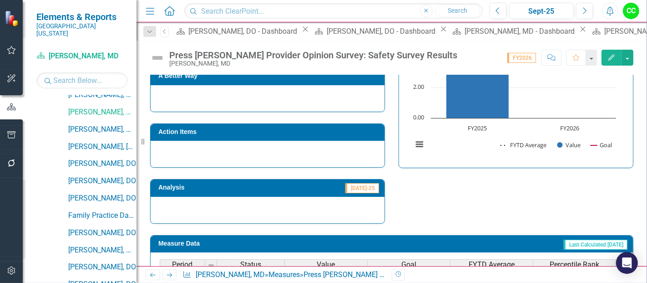
scroll to position [670, 0]
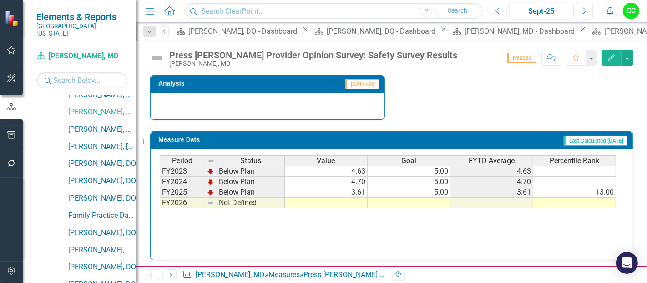
click at [429, 198] on td at bounding box center [409, 202] width 83 height 10
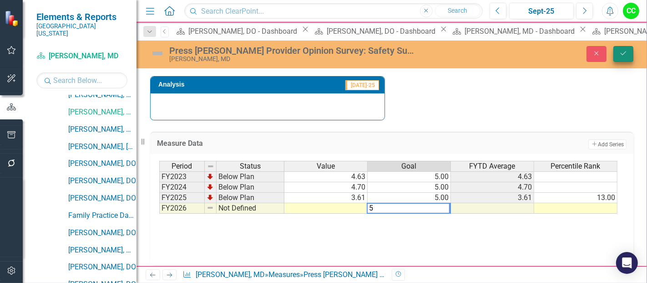
type textarea "5"
click at [617, 53] on button "Save" at bounding box center [623, 54] width 20 height 16
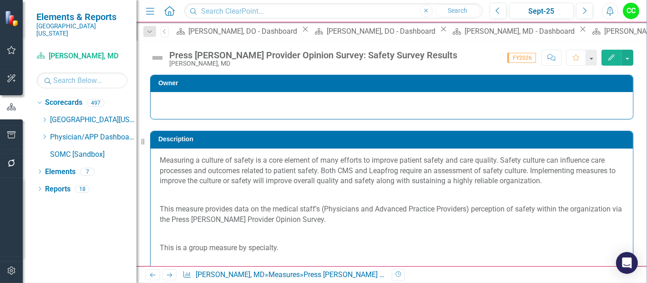
scroll to position [0, 0]
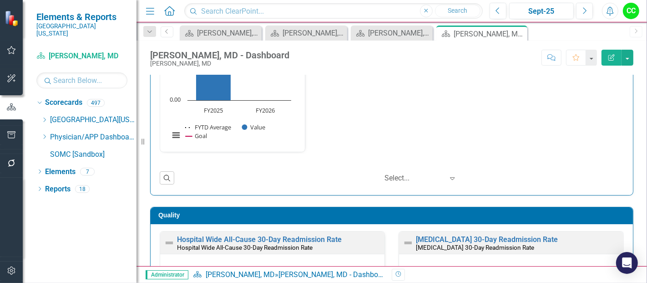
scroll to position [214, 0]
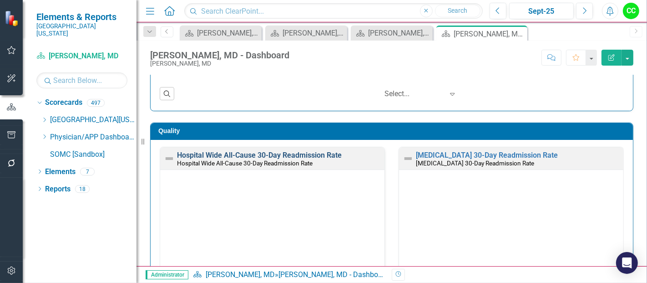
click at [303, 155] on link "Hospital Wide All-Cause 30-Day Readmission Rate" at bounding box center [259, 155] width 165 height 9
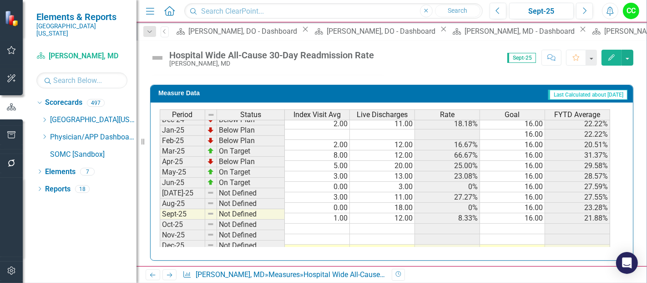
scroll to position [262, 0]
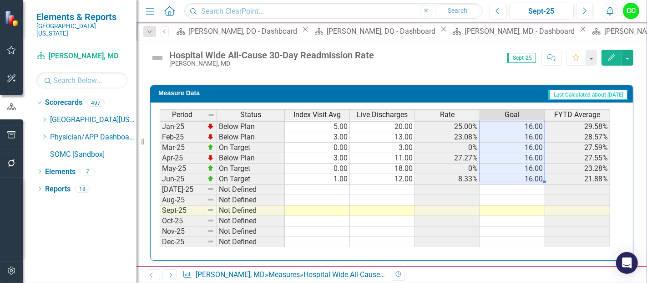
drag, startPoint x: 531, startPoint y: 120, endPoint x: 531, endPoint y: 173, distance: 52.8
click at [531, 173] on tbody "Sep-23 Below Plan 3.00 22.00 13.64% 5.71 13.04% Oct-23 On Target 0.00 7.00 0% 5…" at bounding box center [385, 121] width 450 height 335
click at [531, 174] on td "16.00" at bounding box center [512, 179] width 65 height 10
click at [529, 187] on td at bounding box center [512, 189] width 65 height 10
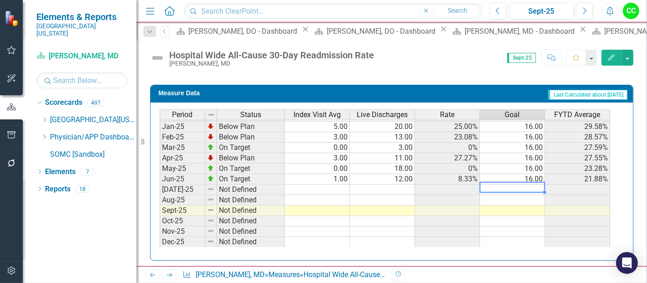
type textarea "16"
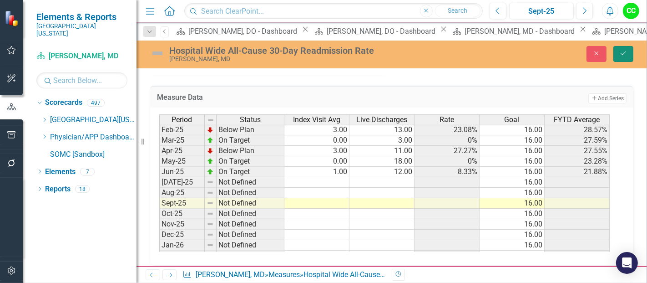
click at [621, 56] on button "Save" at bounding box center [623, 54] width 20 height 16
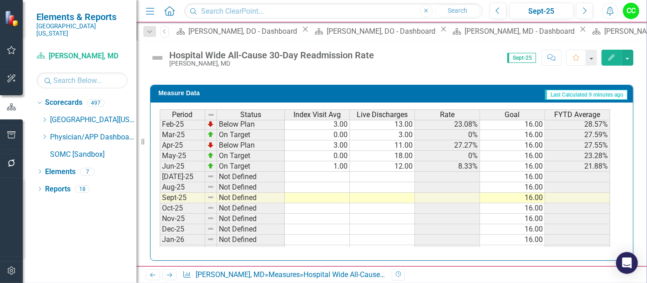
scroll to position [326, 0]
click at [0, 0] on div "Close" at bounding box center [0, 0] width 0 height 0
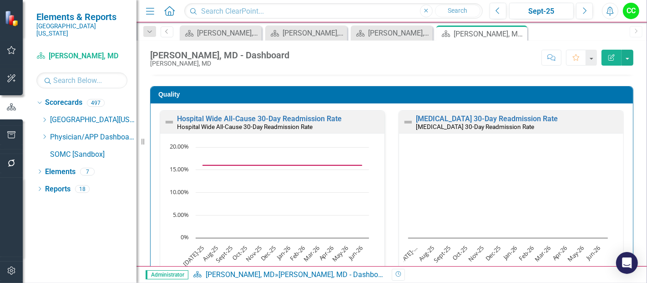
scroll to position [252, 0]
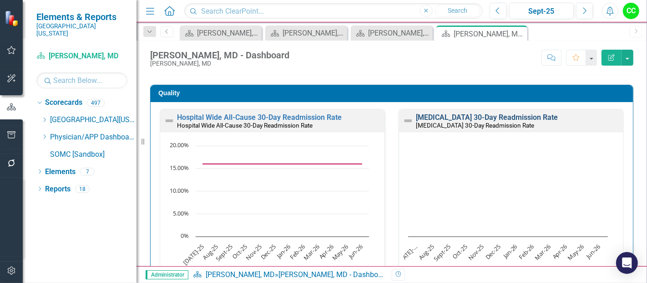
click at [520, 116] on link "Heart Failure 30-Day Readmission Rate" at bounding box center [487, 117] width 142 height 9
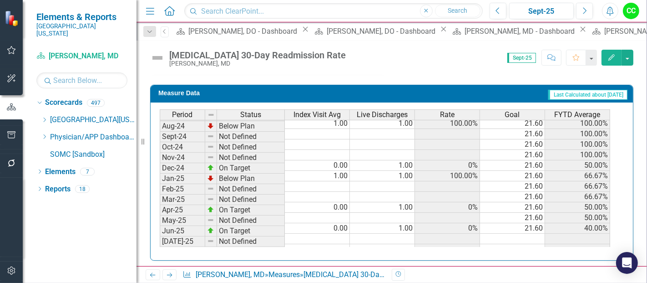
scroll to position [325, 0]
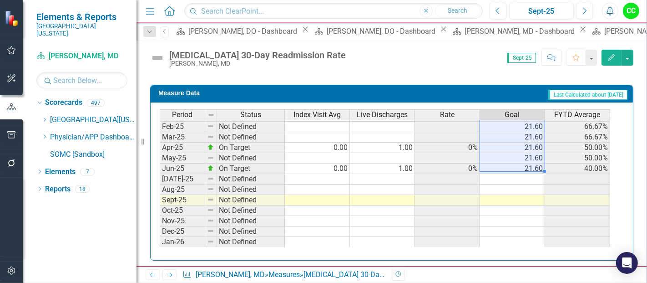
drag, startPoint x: 526, startPoint y: 125, endPoint x: 532, endPoint y: 163, distance: 38.7
click at [532, 163] on tbody "Sep-23 Not Defined 11.60 Oct-23 Not Defined 11.60 Nov-23 Not Defined 11.60 Dec-…" at bounding box center [385, 110] width 450 height 335
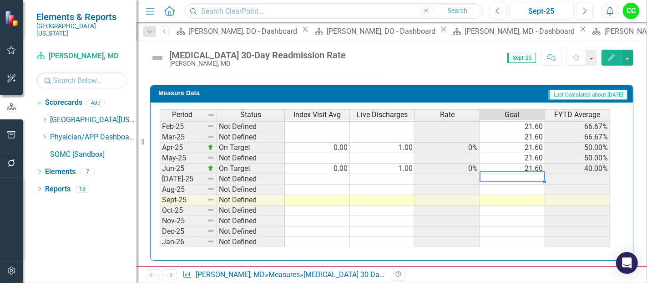
click at [530, 174] on td at bounding box center [512, 179] width 65 height 10
type textarea "21.6"
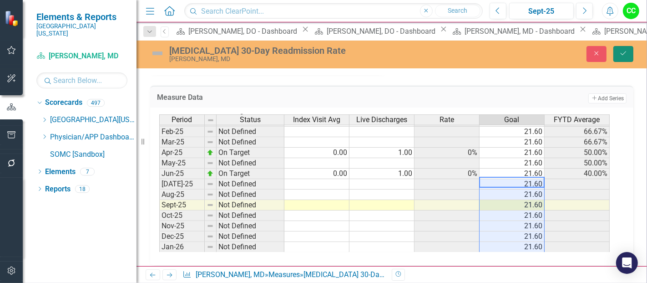
click at [621, 51] on icon "Save" at bounding box center [623, 53] width 8 height 6
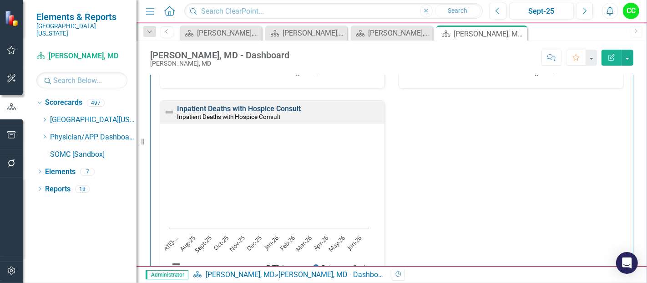
click at [277, 107] on link "Inpatient Deaths with Hospice Consult" at bounding box center [239, 108] width 124 height 9
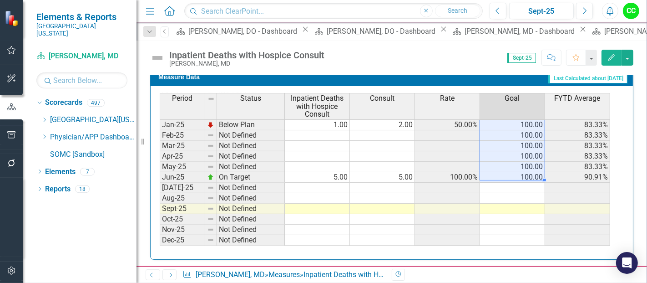
drag, startPoint x: 532, startPoint y: 124, endPoint x: 535, endPoint y: 172, distance: 47.9
click at [535, 172] on tbody "Sep-23 On Target 3.00 3.00 100.00% 100.00 100.00% Oct-23 On Target 1.00 1.00 10…" at bounding box center [385, 114] width 450 height 325
click at [530, 182] on td at bounding box center [512, 187] width 65 height 10
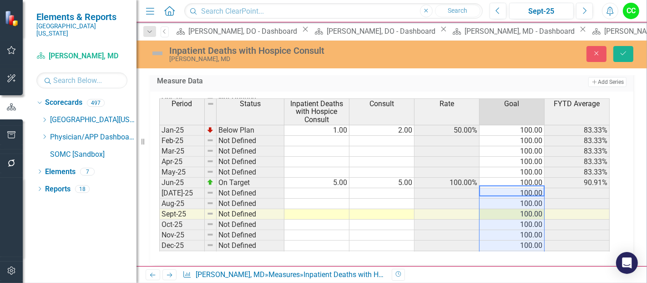
type textarea "100"
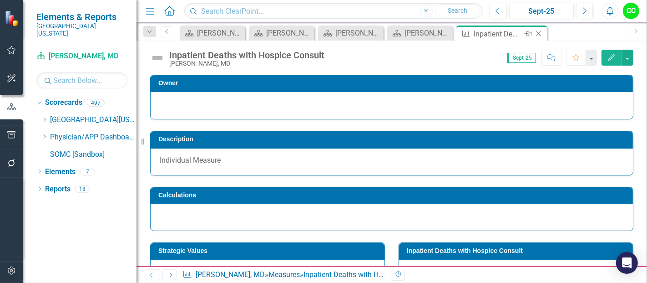
click at [538, 33] on icon "Close" at bounding box center [538, 33] width 9 height 7
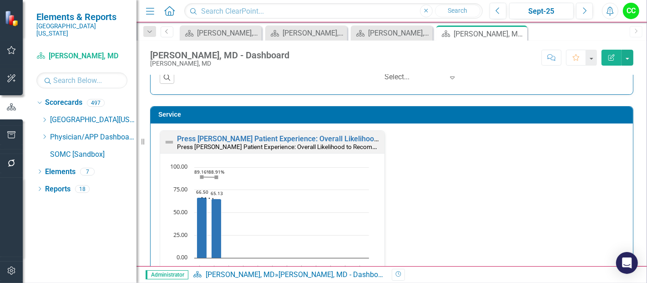
scroll to position [686, 0]
click at [328, 136] on link "Press [PERSON_NAME] Patient Experience: Overall Likelihood to Recommend" at bounding box center [303, 138] width 252 height 9
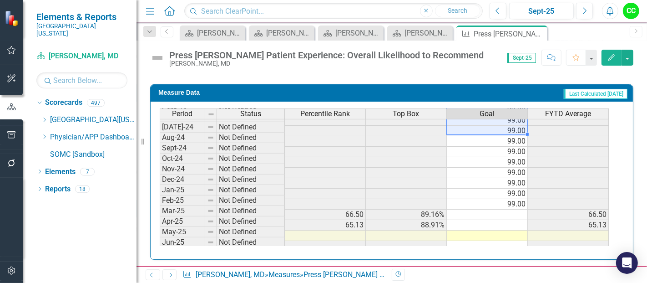
scroll to position [287, 0]
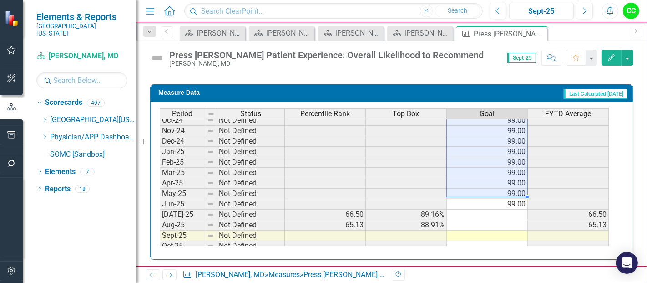
drag, startPoint x: 512, startPoint y: 125, endPoint x: 510, endPoint y: 197, distance: 71.9
click at [510, 197] on tbody "Sep-23 Not Defined 99.00 Oct-23 Not Defined 99.00 Nov-23 Not Defined 99.00 Dec-…" at bounding box center [384, 141] width 449 height 325
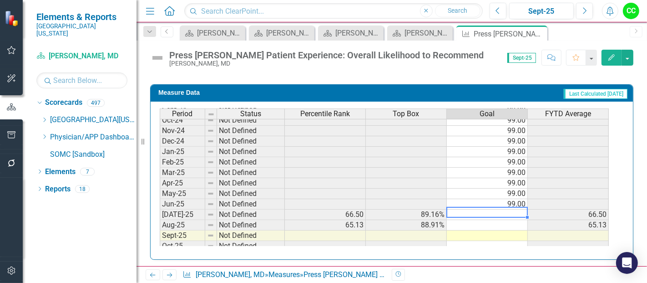
click at [160, 214] on div "Period Status Percentile Rank Top Box Goal FYTD Average Sep-23 Not Defined 99.0…" at bounding box center [160, 136] width 0 height 336
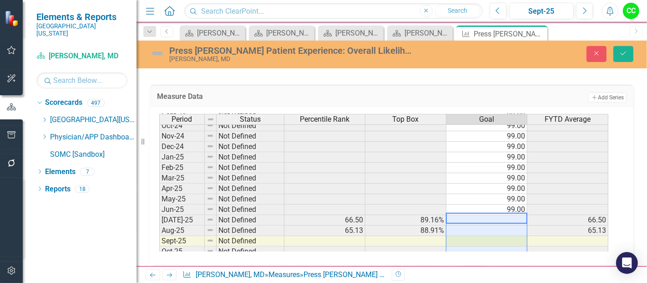
type textarea "99"
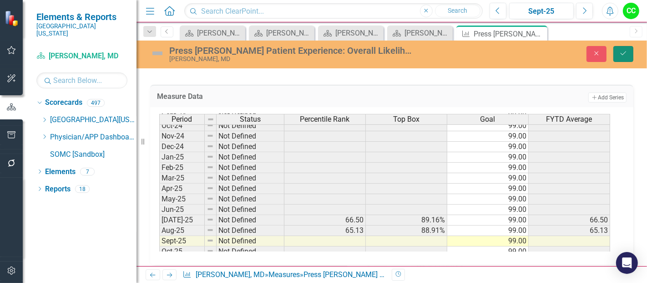
click at [628, 54] on button "Save" at bounding box center [623, 54] width 20 height 16
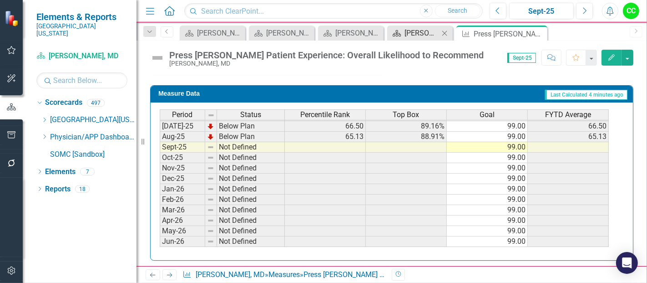
scroll to position [376, 0]
click at [539, 32] on icon "Close" at bounding box center [538, 33] width 9 height 7
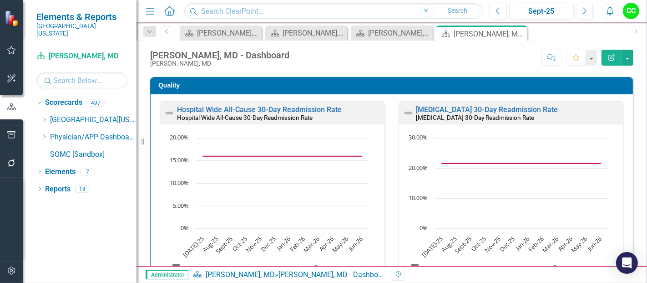
scroll to position [0, 0]
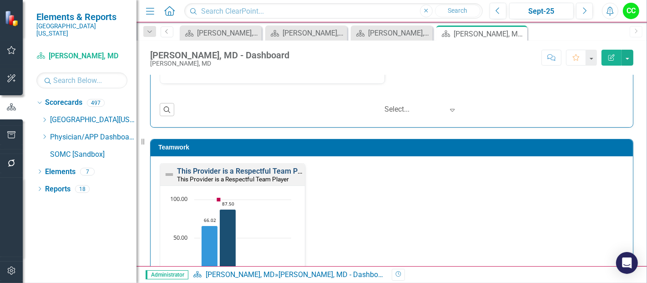
click at [262, 167] on link "This Provider is a Respectful Team Player" at bounding box center [245, 170] width 137 height 9
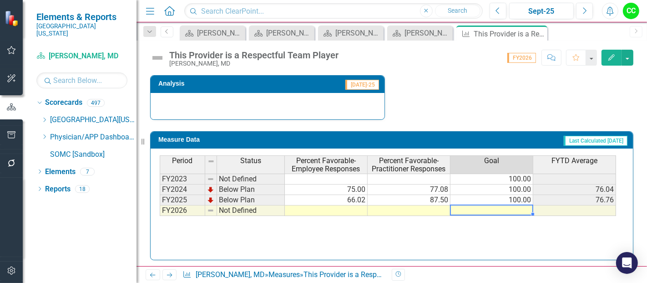
click at [488, 205] on td at bounding box center [491, 210] width 83 height 10
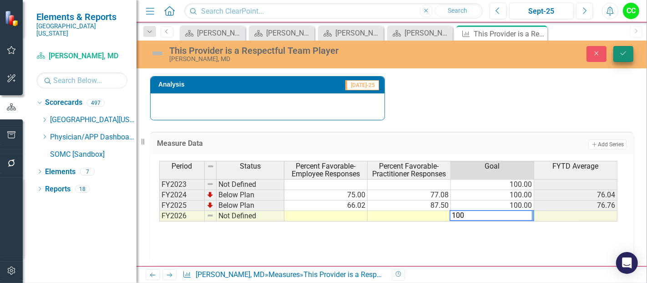
type textarea "100"
click at [625, 53] on icon "Save" at bounding box center [623, 53] width 8 height 6
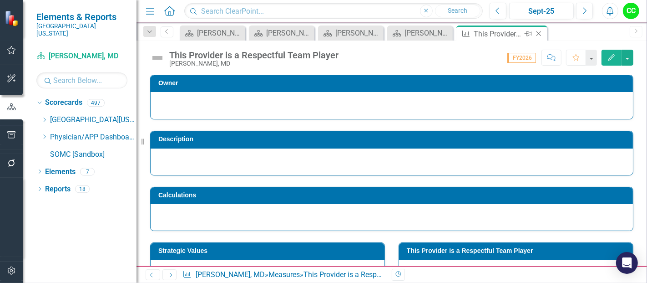
click at [539, 33] on icon at bounding box center [538, 33] width 5 height 5
